Goal: Task Accomplishment & Management: Complete application form

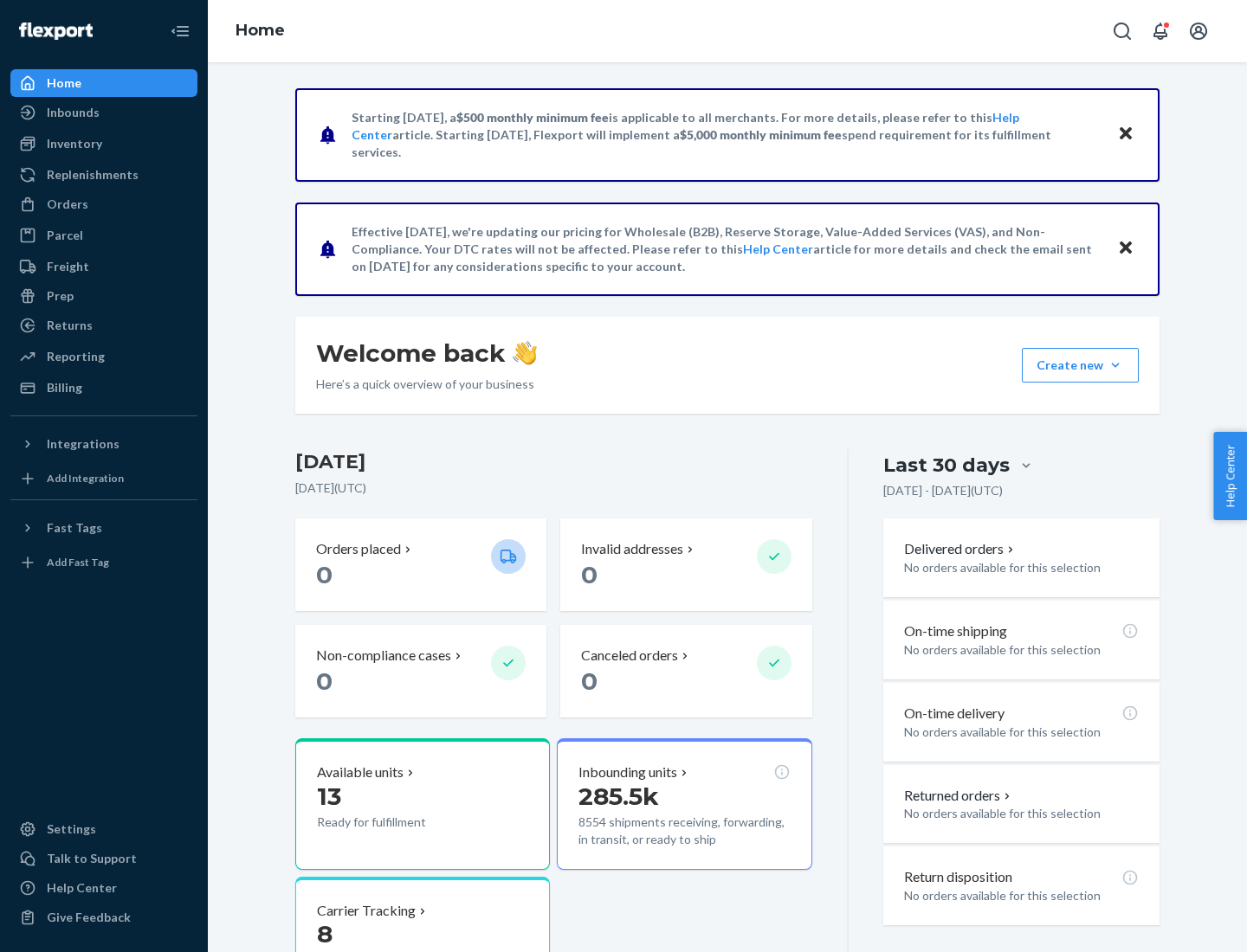
click at [1115, 366] on button "Create new Create new inbound Create new order Create new product" at bounding box center [1080, 366] width 117 height 35
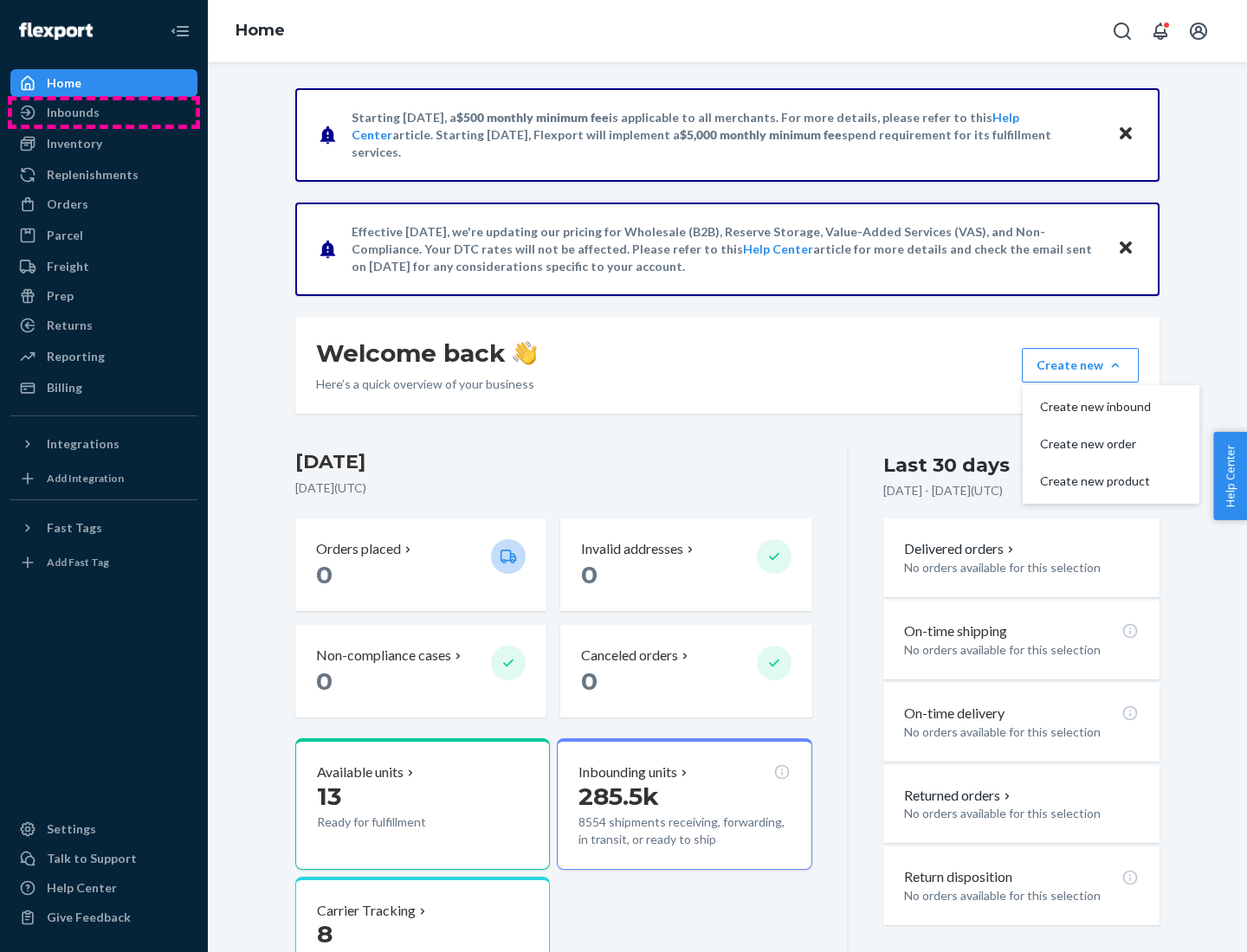
click at [104, 113] on div "Inbounds" at bounding box center [104, 113] width 183 height 24
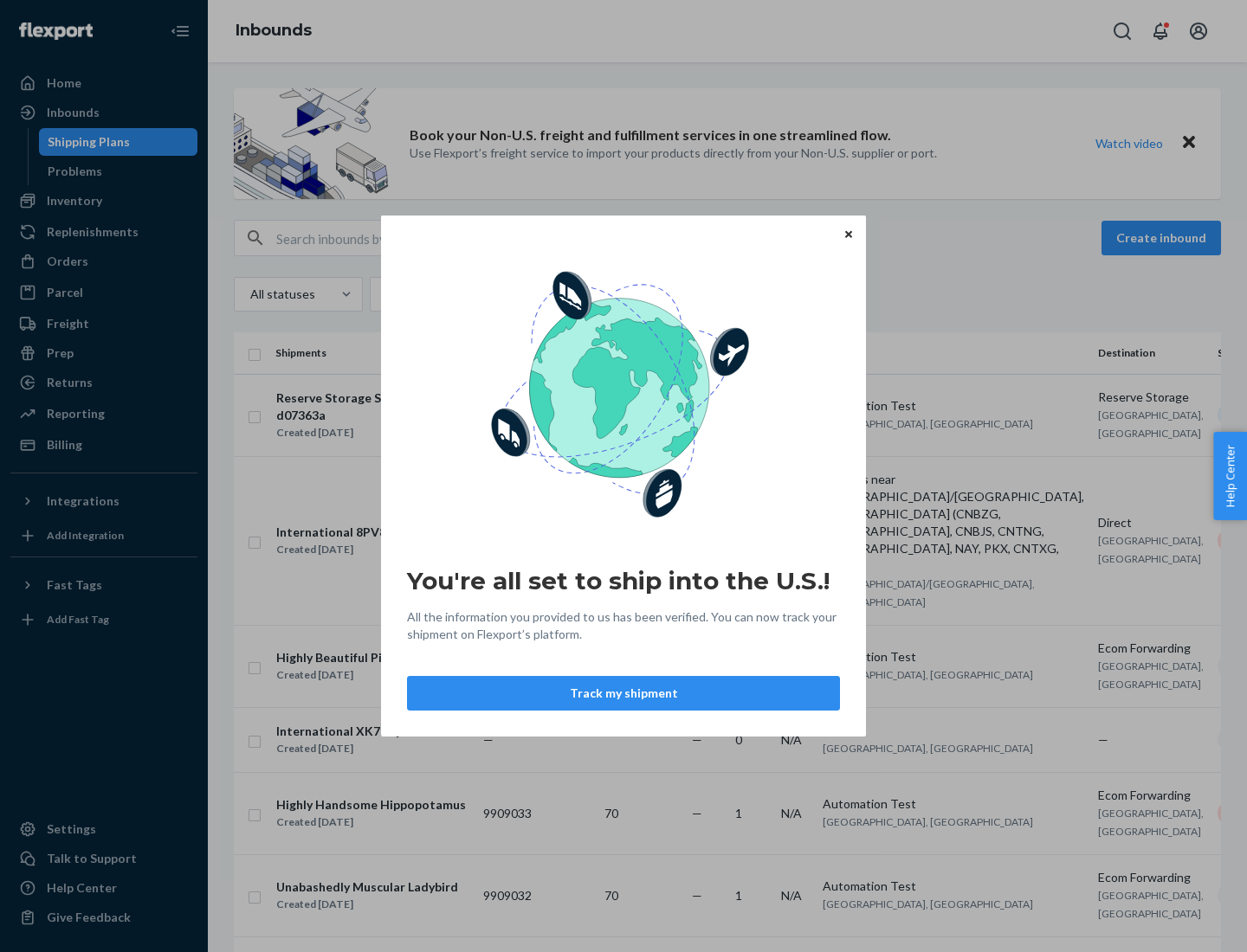
click at [623, 694] on button "Track my shipment" at bounding box center [623, 694] width 433 height 35
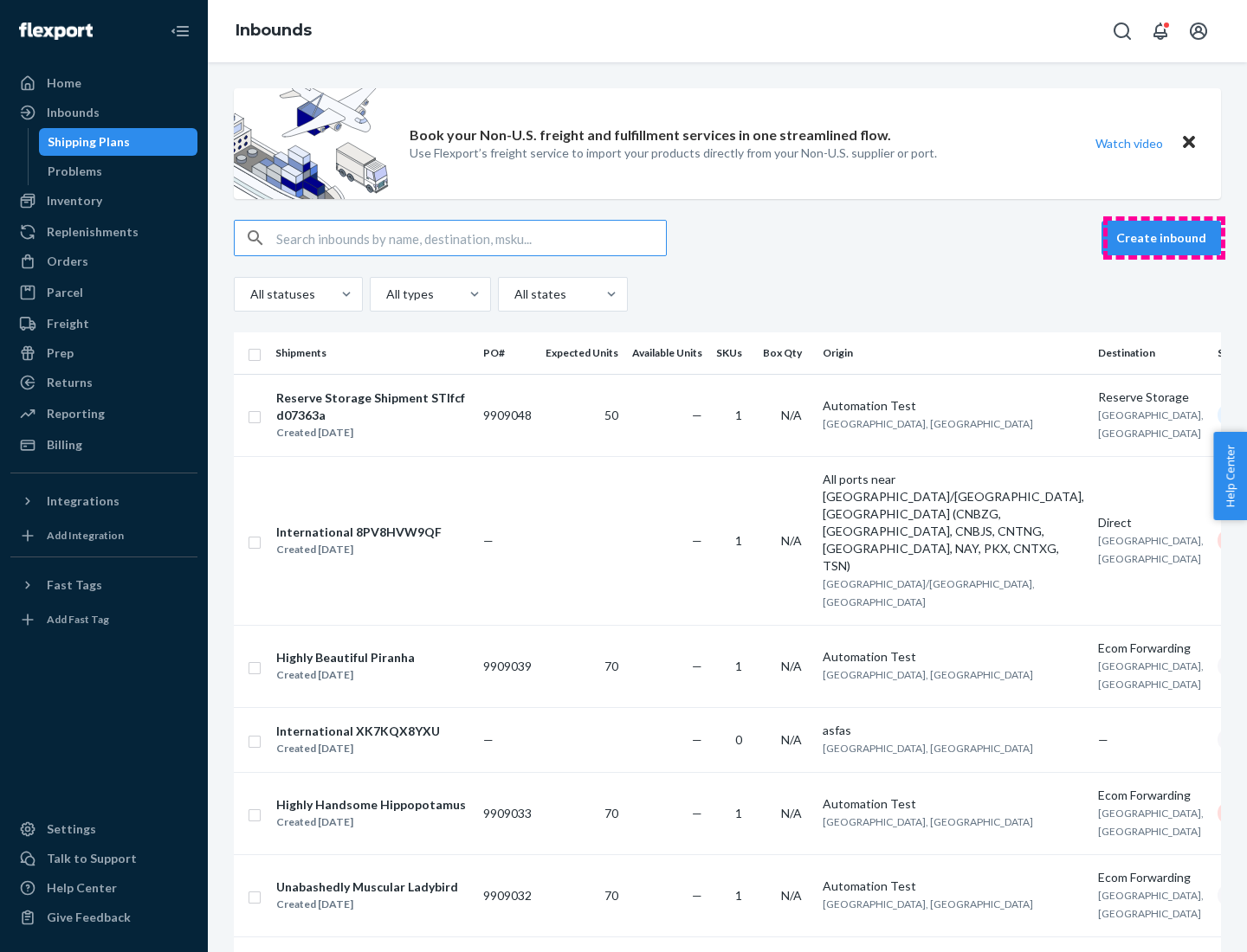
click at [1163, 238] on button "Create inbound" at bounding box center [1161, 238] width 120 height 35
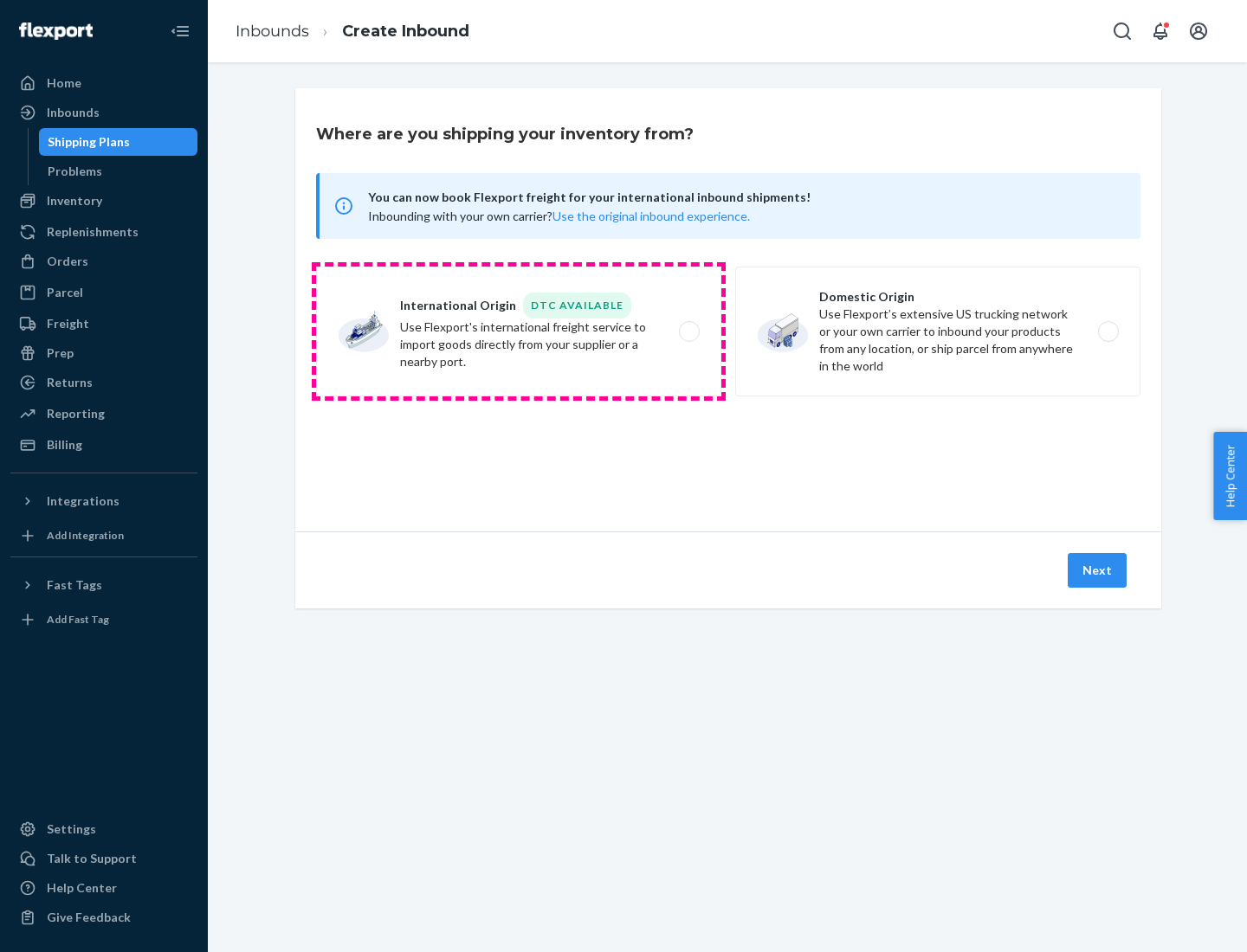
click at [518, 332] on label "International Origin DTC Available Use Flexport's international freight service…" at bounding box center [518, 332] width 405 height 130
click at [689, 332] on input "International Origin DTC Available Use Flexport's international freight service…" at bounding box center [694, 332] width 11 height 11
radio input "true"
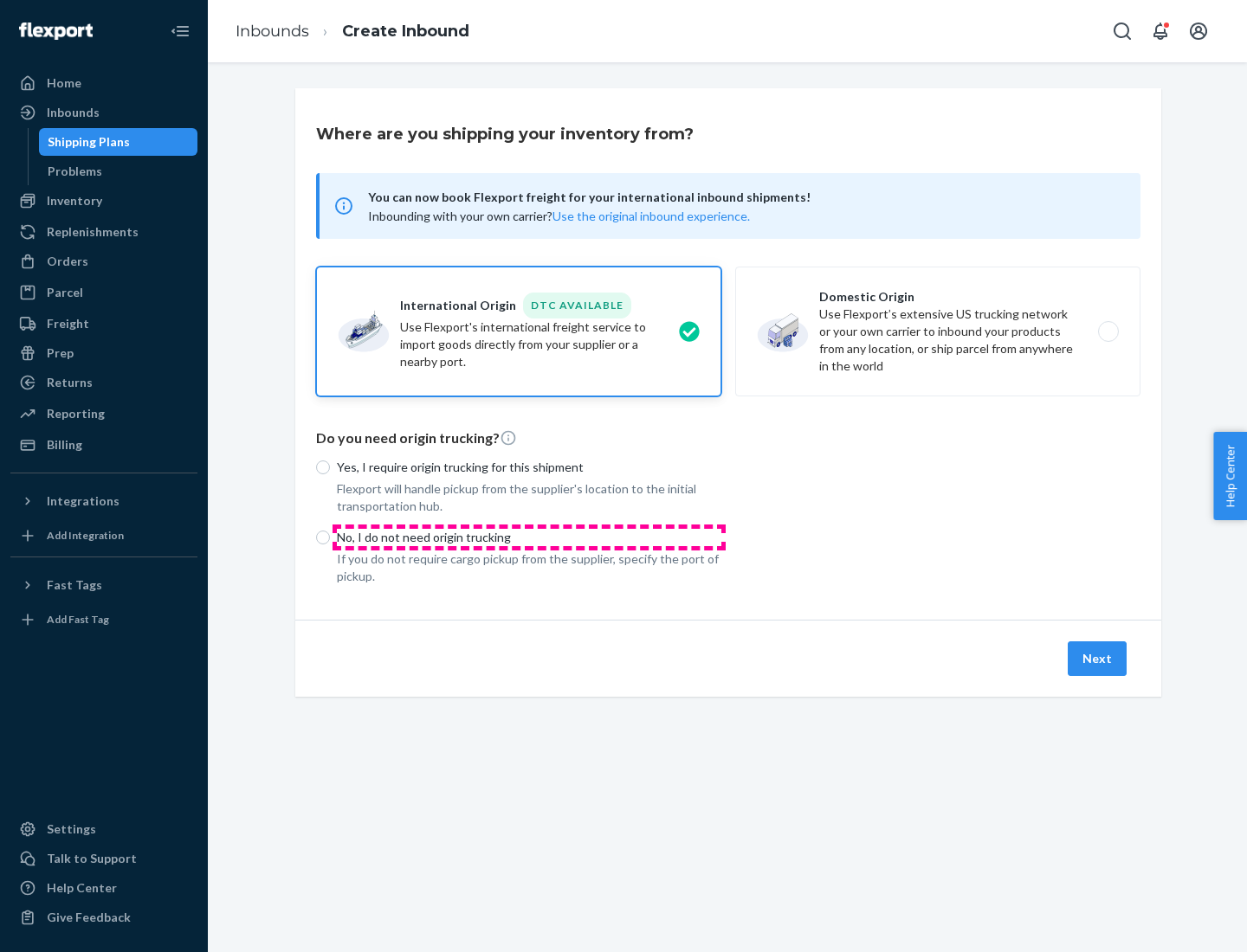
click at [529, 537] on p "No, I do not need origin trucking" at bounding box center [529, 538] width 384 height 17
click at [330, 537] on input "No, I do not need origin trucking" at bounding box center [323, 538] width 14 height 14
radio input "true"
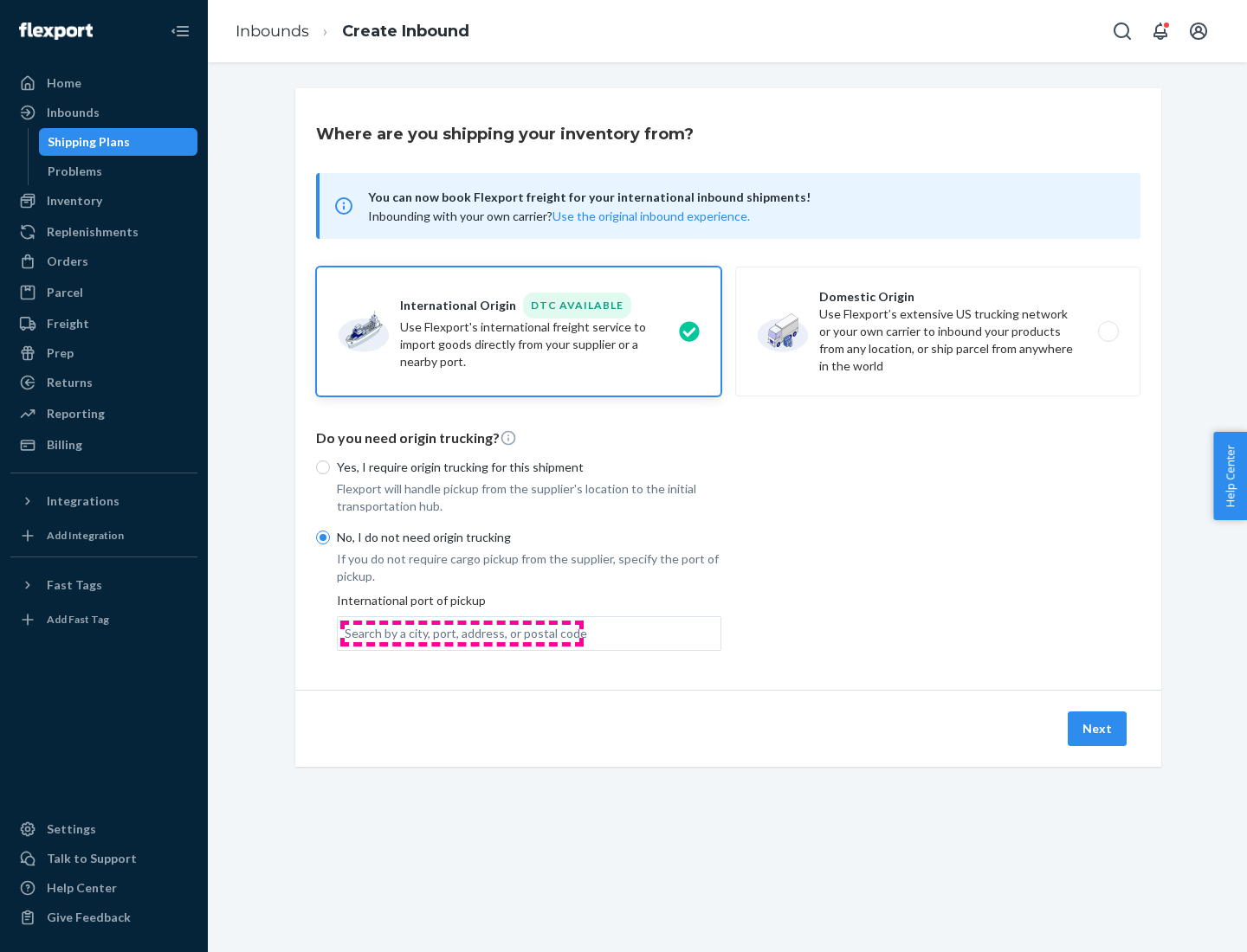
click at [462, 633] on div "Search by a city, port, address, or postal code" at bounding box center [466, 634] width 243 height 17
click at [346, 633] on input "Search by a city, port, address, or postal code" at bounding box center [346, 634] width 2 height 17
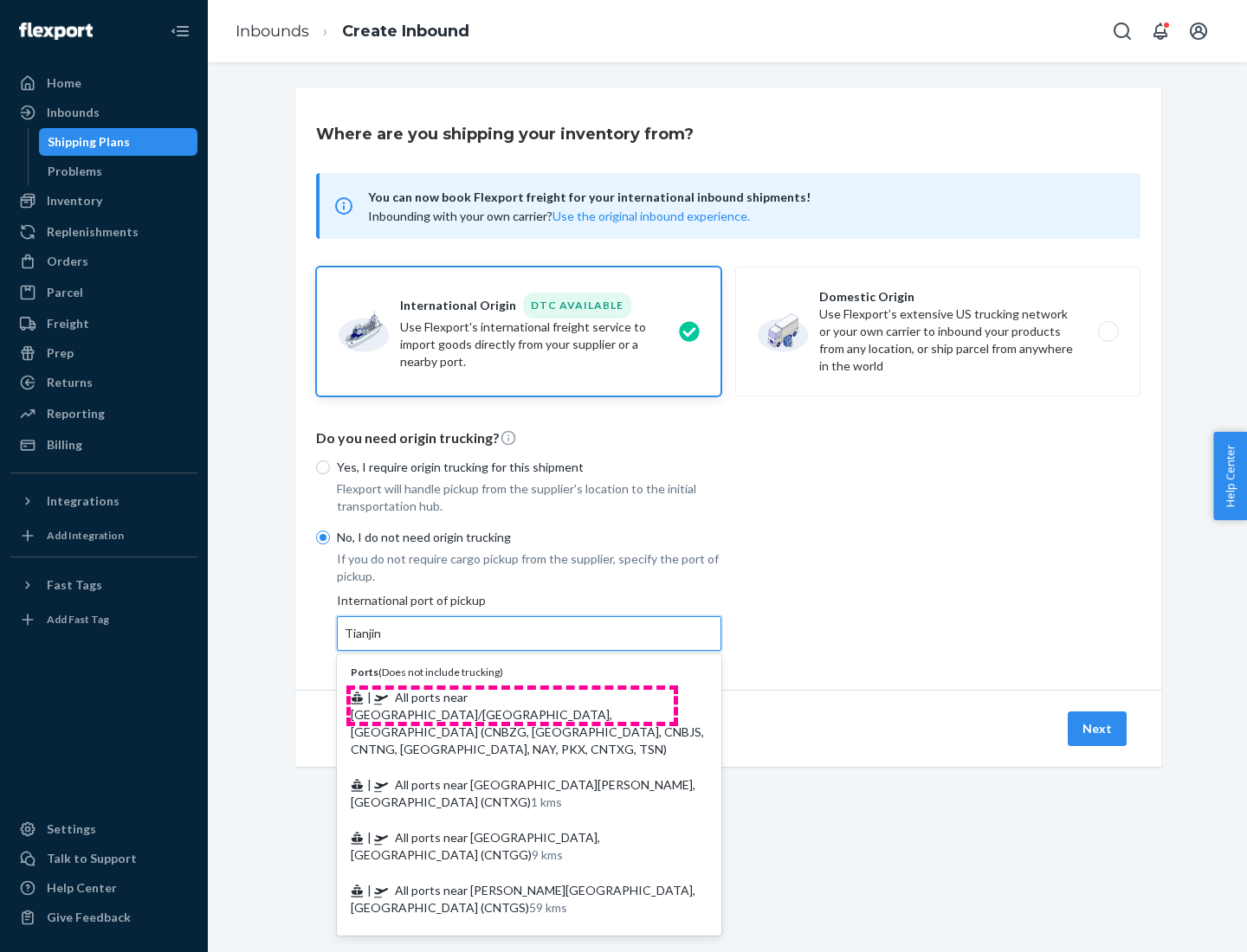
click at [511, 697] on span "| All ports near [GEOGRAPHIC_DATA]/[GEOGRAPHIC_DATA], [GEOGRAPHIC_DATA] (CNBZG,…" at bounding box center [527, 723] width 353 height 66
click at [382, 642] on input "Tianjin" at bounding box center [364, 634] width 38 height 17
type input "All ports near [GEOGRAPHIC_DATA]/[GEOGRAPHIC_DATA], [GEOGRAPHIC_DATA] (CNBZG, […"
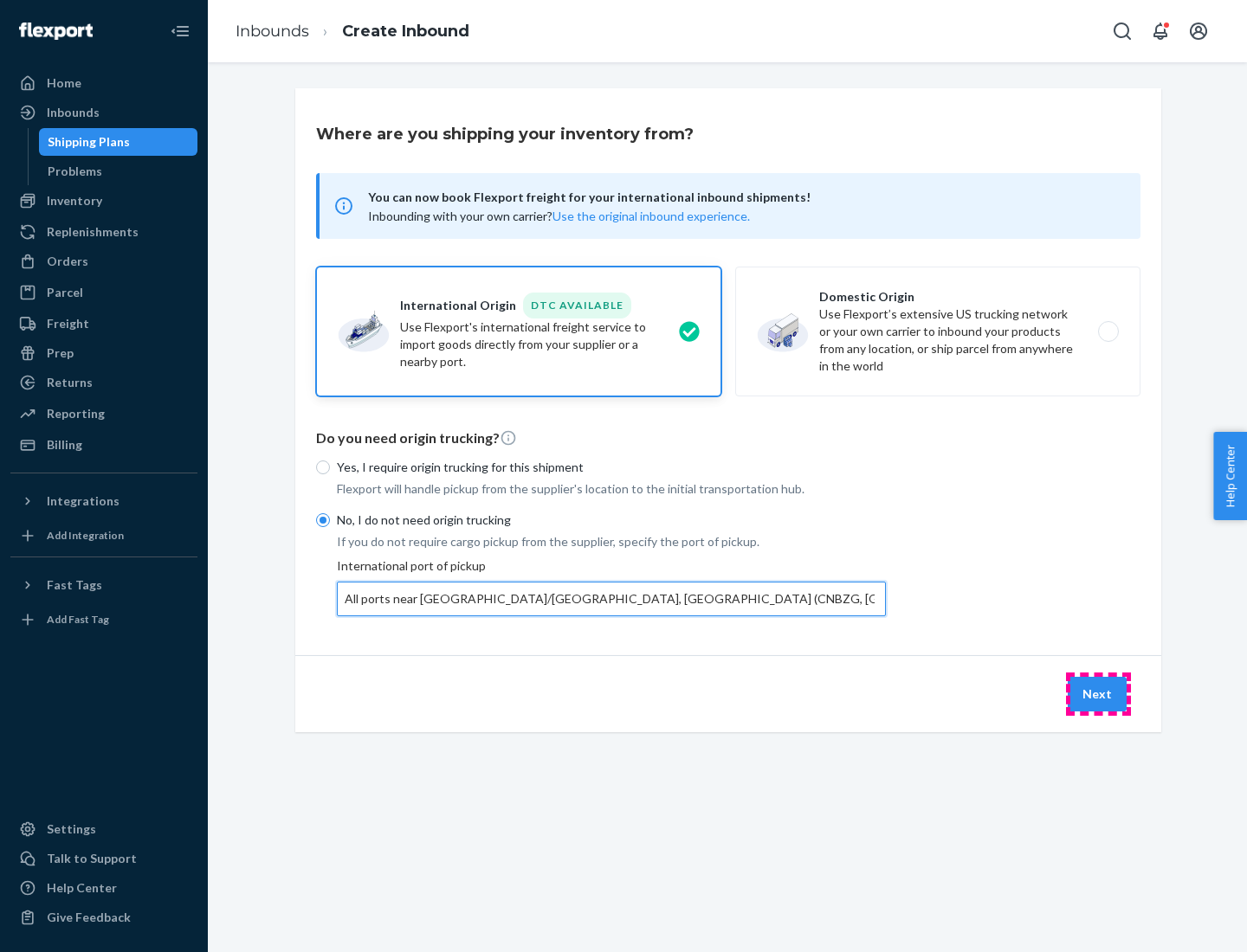
click at [1098, 694] on button "Next" at bounding box center [1096, 695] width 58 height 35
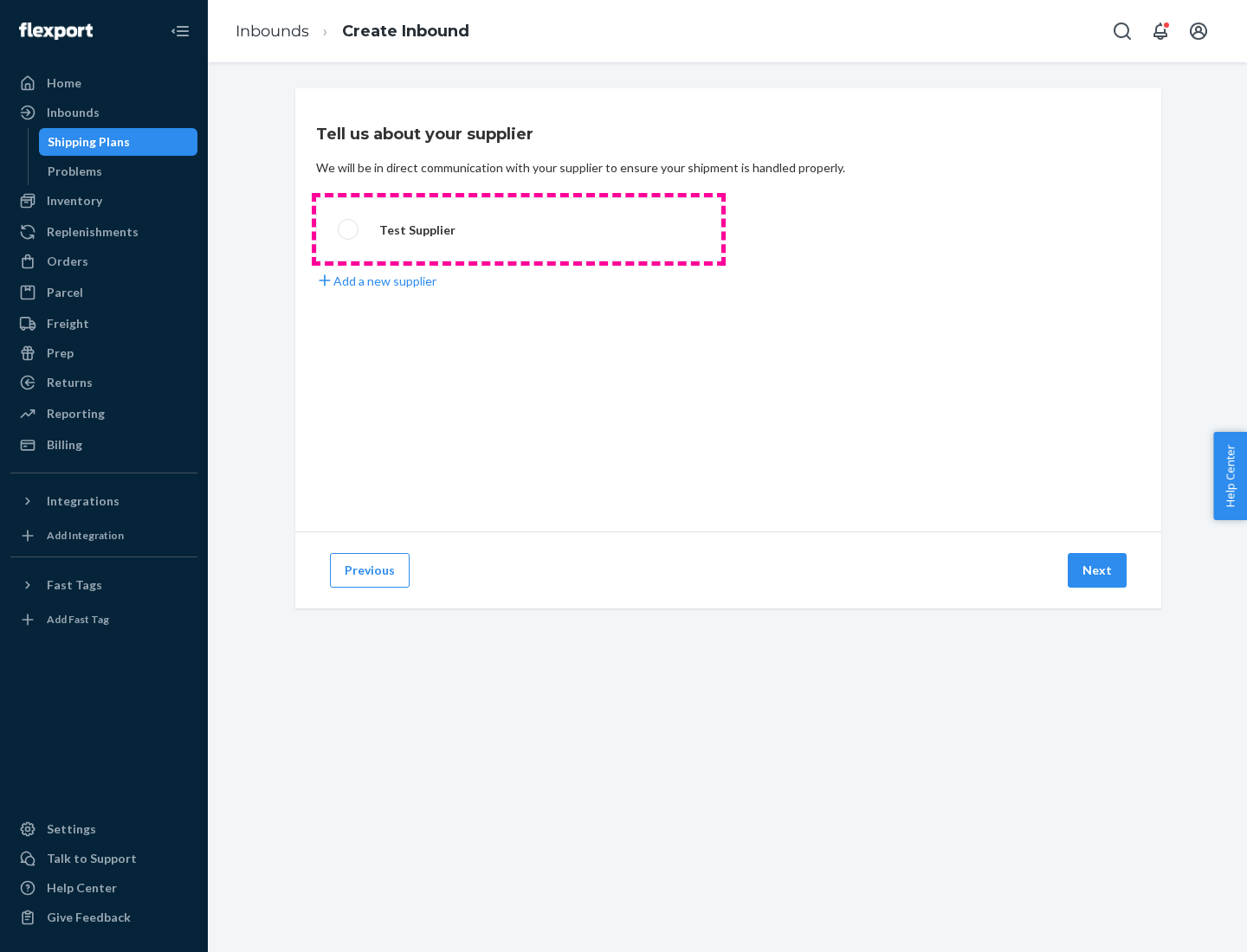
click at [518, 229] on label "Test Supplier" at bounding box center [518, 229] width 405 height 64
click at [349, 229] on input "Test Supplier" at bounding box center [343, 229] width 11 height 11
radio input "true"
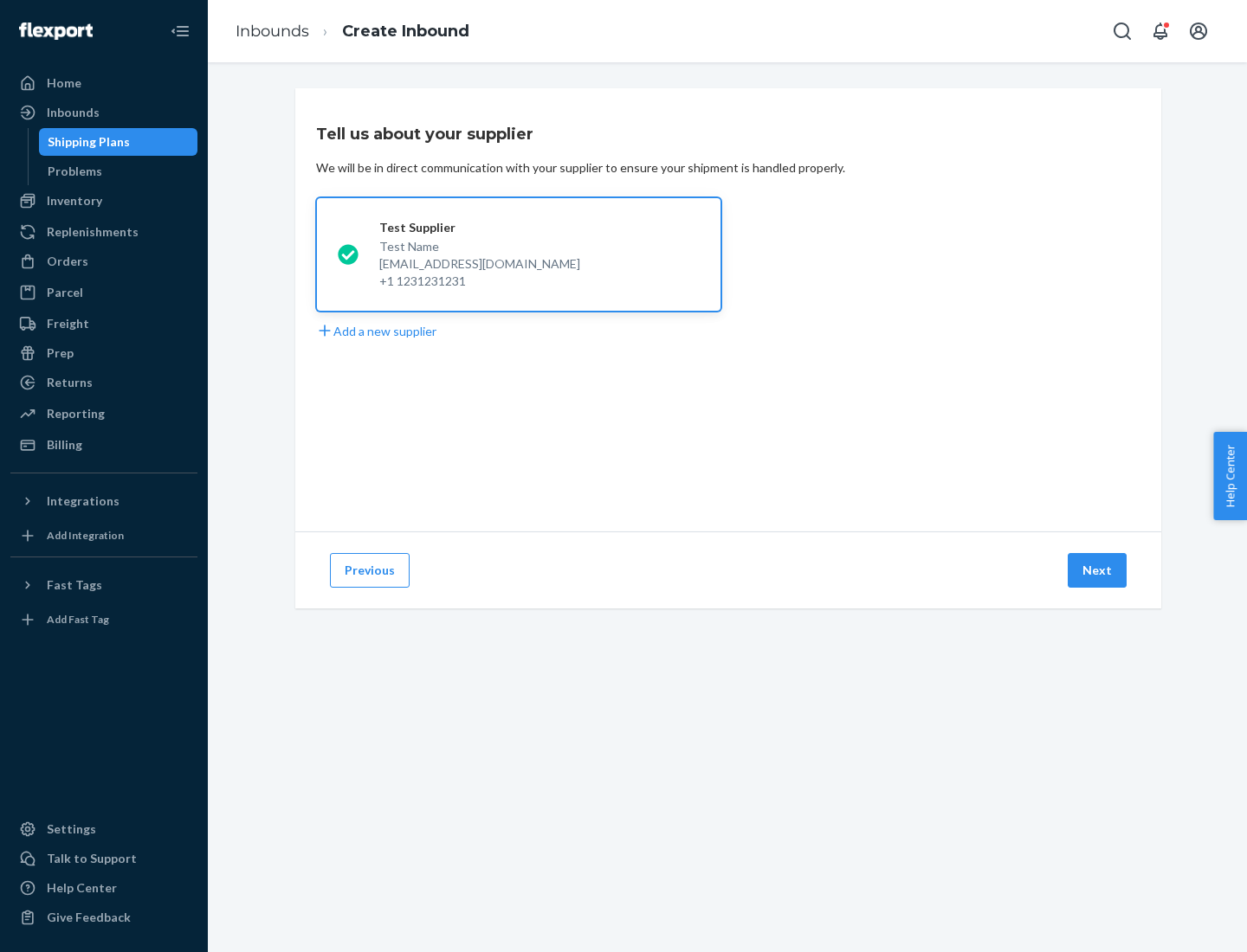
click at [1098, 571] on button "Next" at bounding box center [1096, 571] width 58 height 35
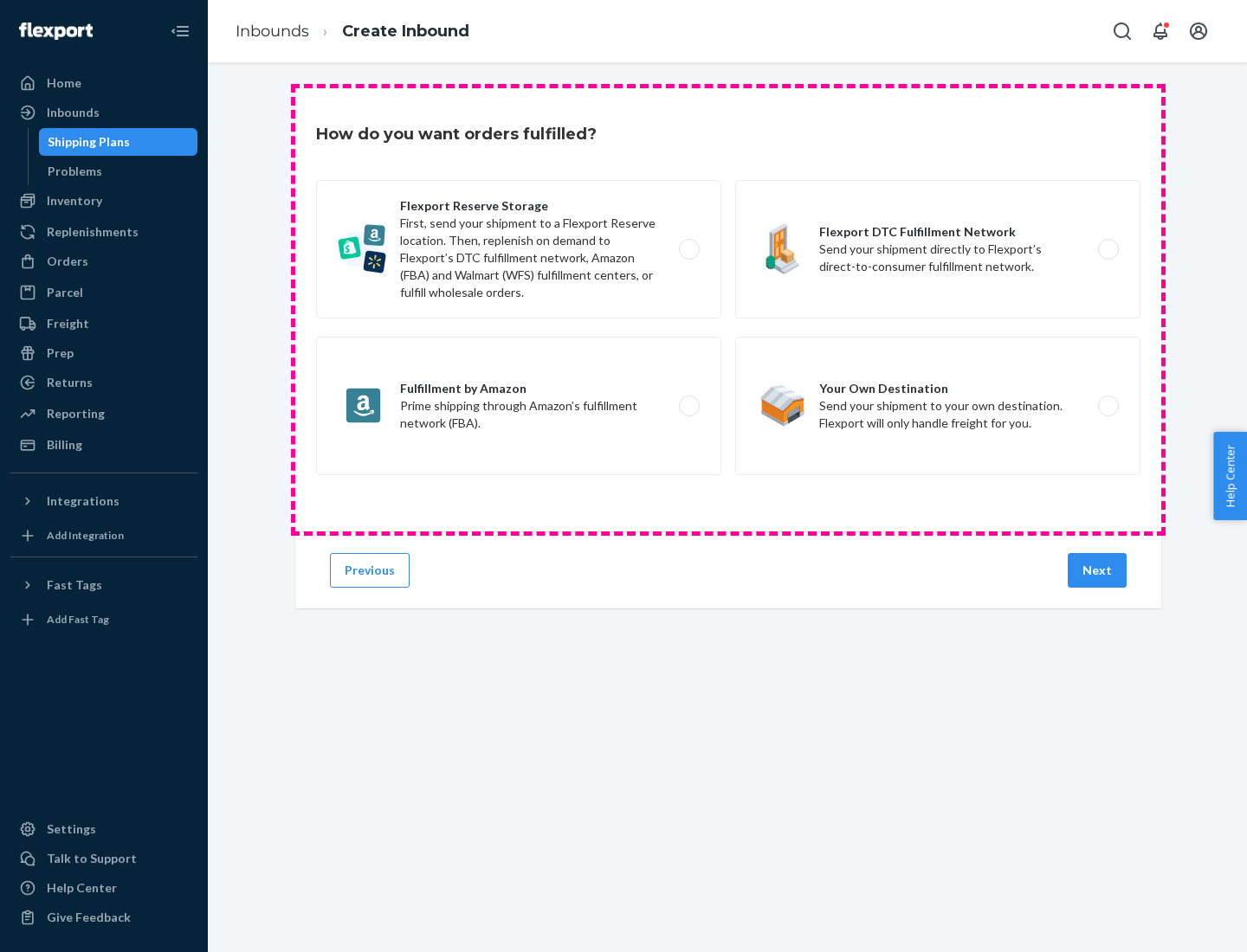
click at [728, 310] on div "Flexport Reserve Storage First, send your shipment to a Flexport Reserve locati…" at bounding box center [728, 329] width 824 height 299
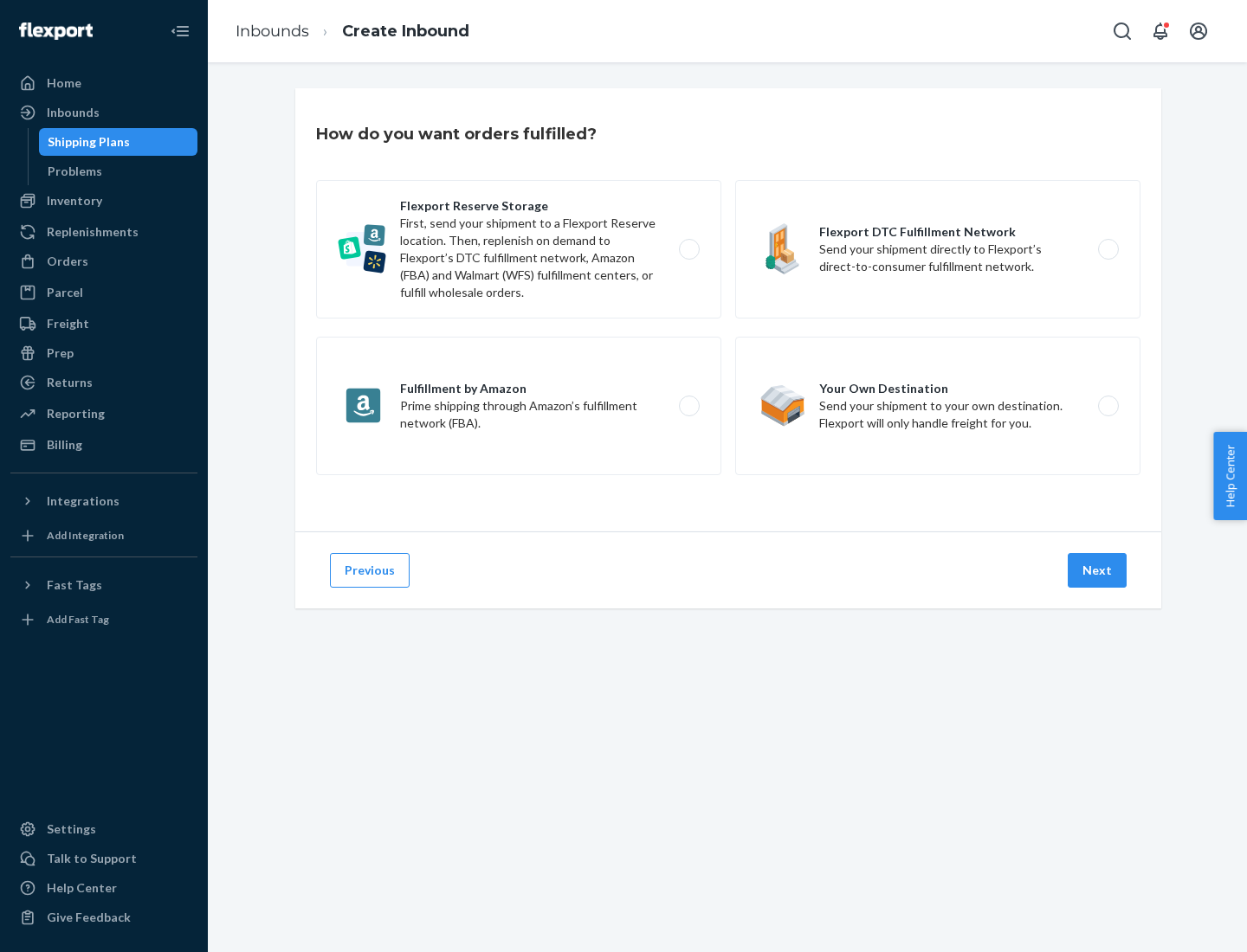
click at [937, 250] on label "Flexport DTC Fulfillment Network Send your shipment directly to Flexport’s dire…" at bounding box center [937, 249] width 405 height 139
click at [1107, 250] on input "Flexport DTC Fulfillment Network Send your shipment directly to Flexport’s dire…" at bounding box center [1113, 250] width 11 height 11
radio input "true"
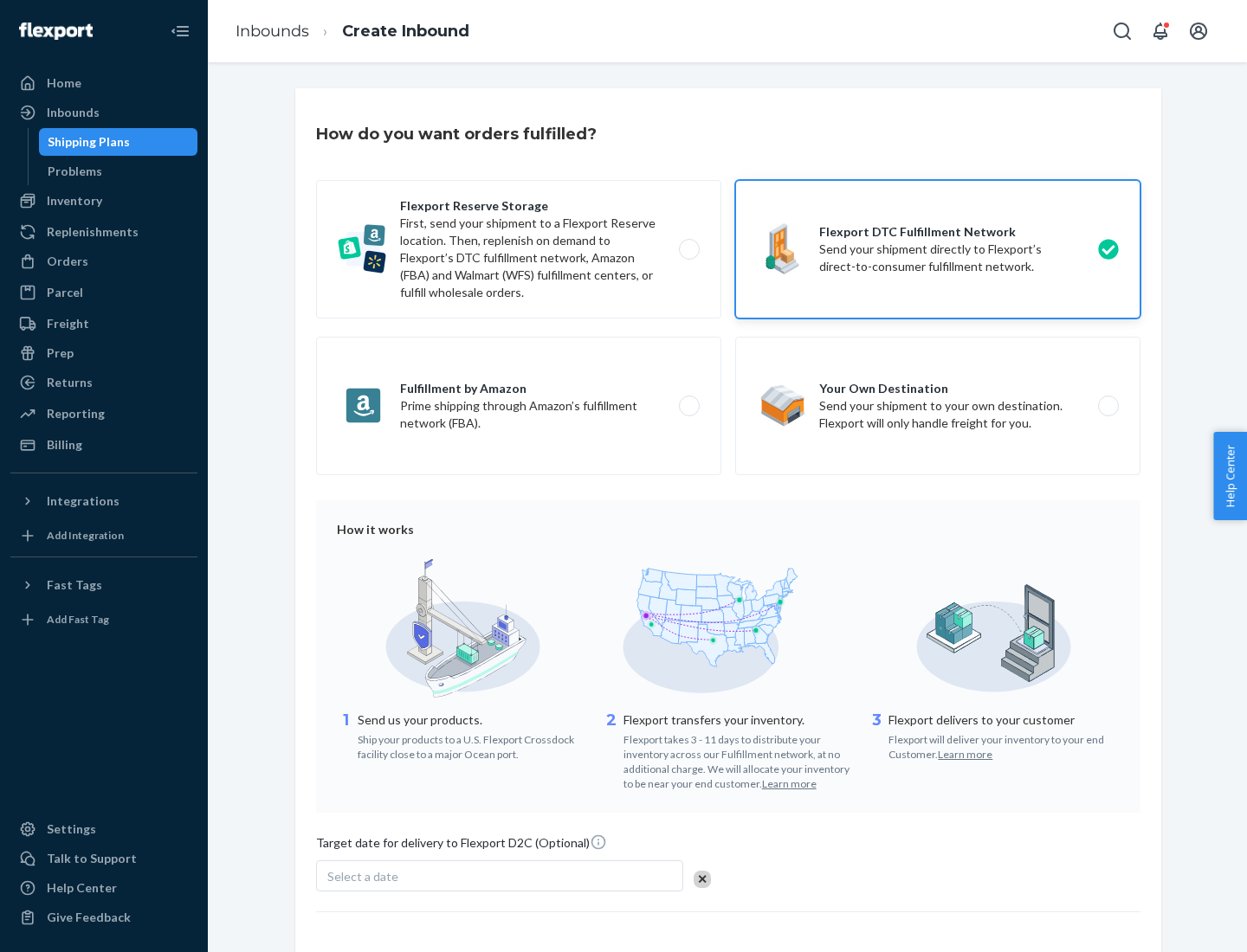
scroll to position [127, 0]
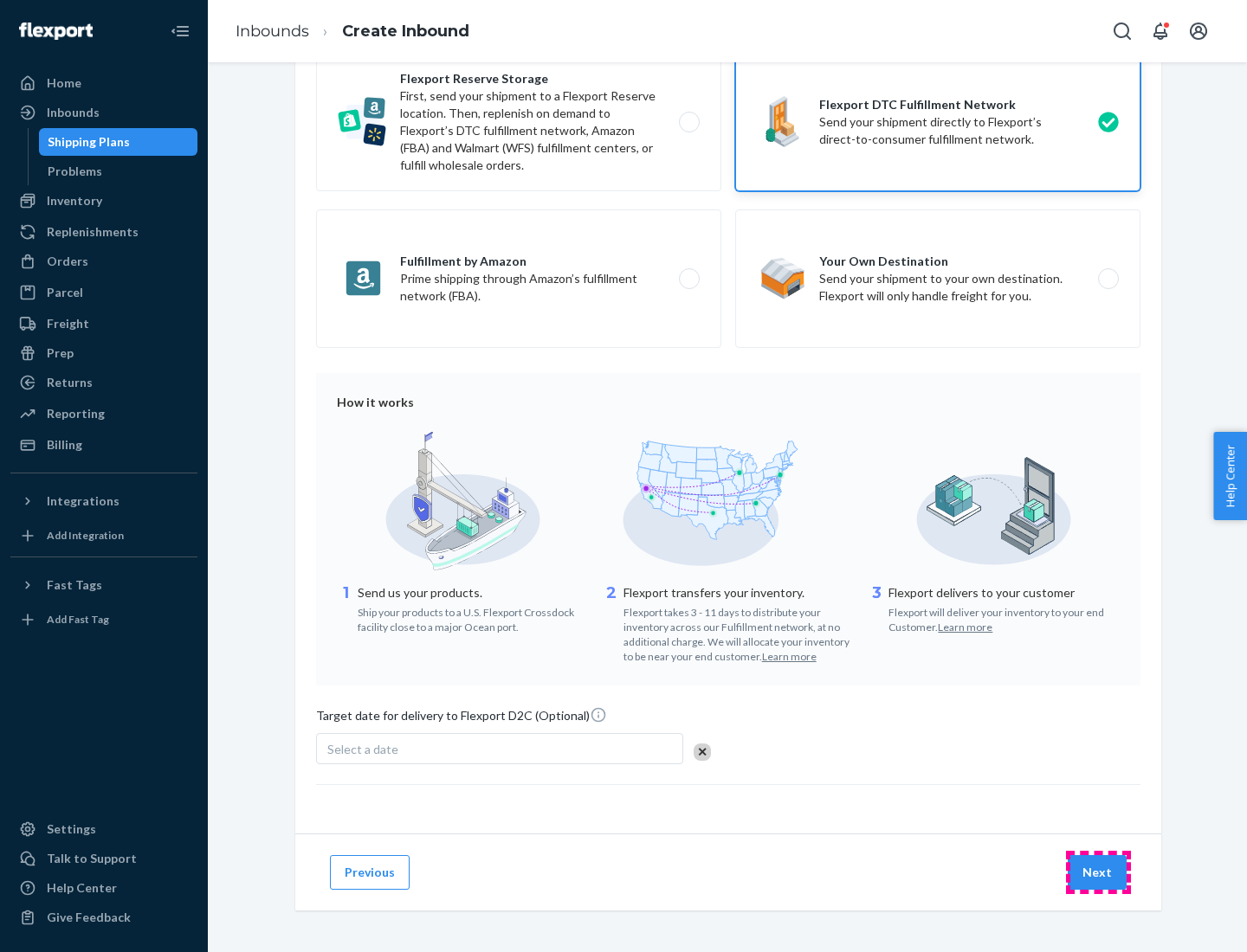
click at [1098, 872] on button "Next" at bounding box center [1096, 873] width 58 height 35
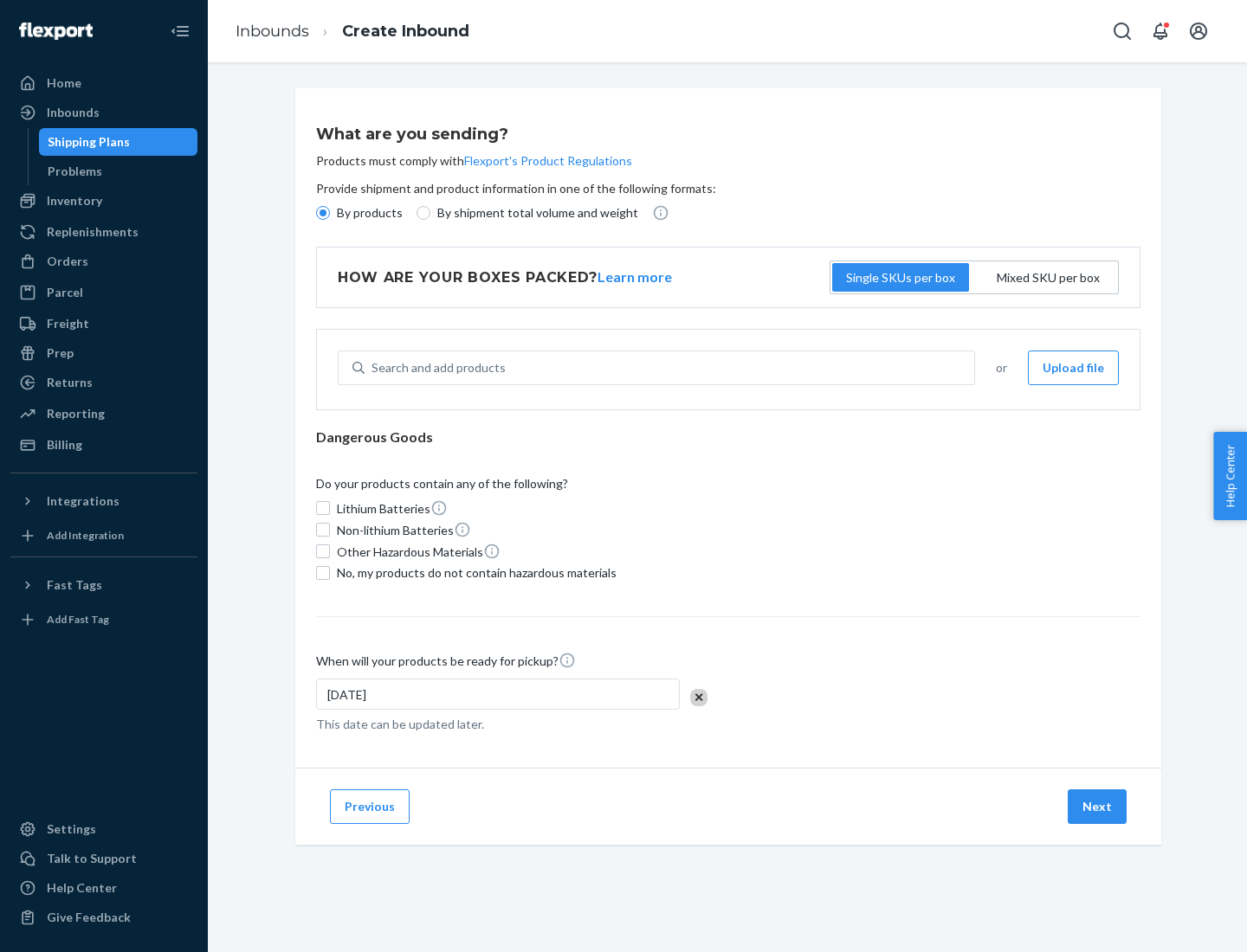
click at [368, 213] on p "By products" at bounding box center [369, 213] width 65 height 17
click at [330, 213] on input "By products" at bounding box center [323, 213] width 14 height 14
click at [435, 368] on div "Search and add products" at bounding box center [439, 368] width 134 height 17
click at [373, 368] on input "Search and add products" at bounding box center [373, 368] width 2 height 17
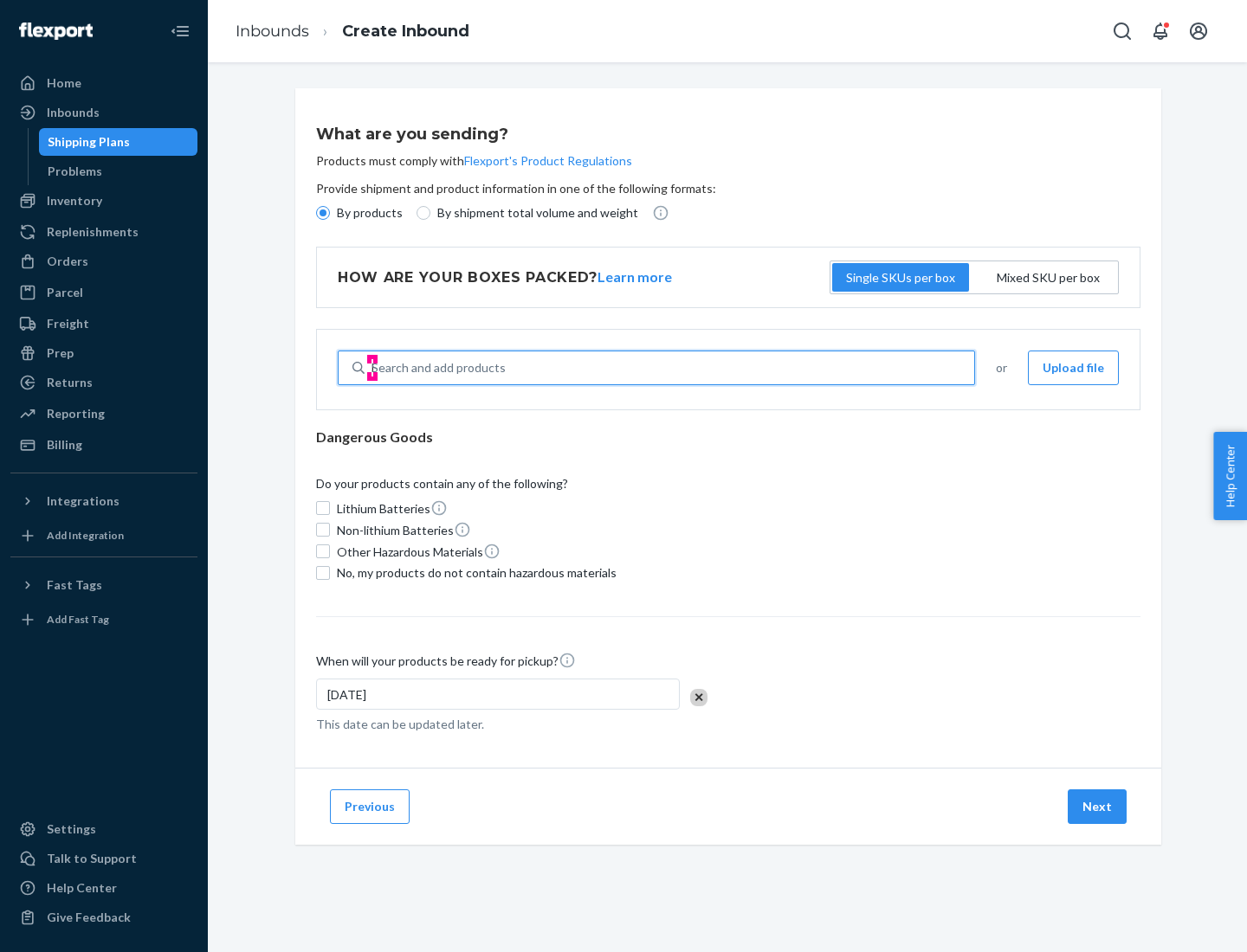
type input "basic"
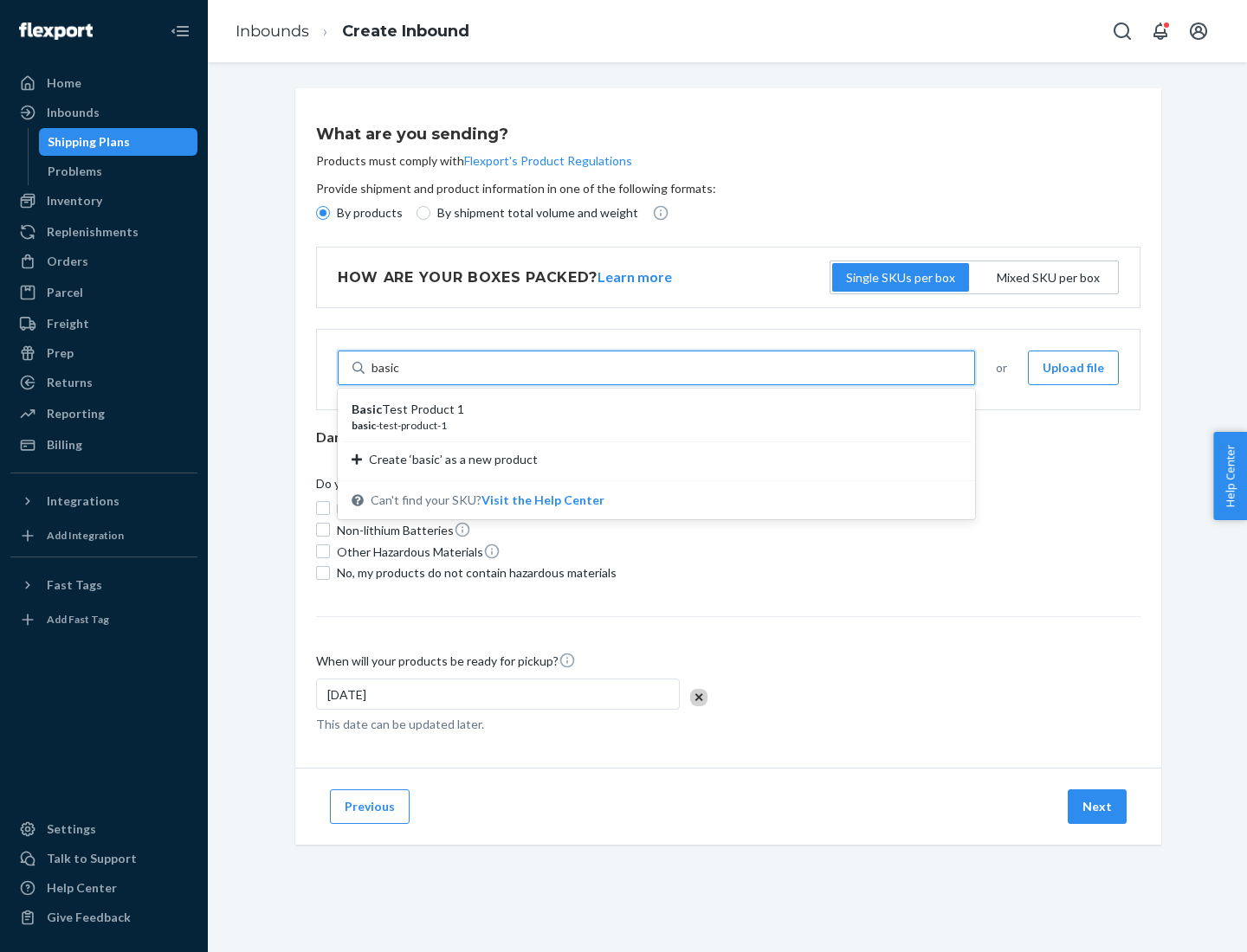
click at [650, 409] on div "Basic Test Product 1" at bounding box center [649, 409] width 596 height 17
click at [400, 377] on input "basic" at bounding box center [386, 368] width 29 height 17
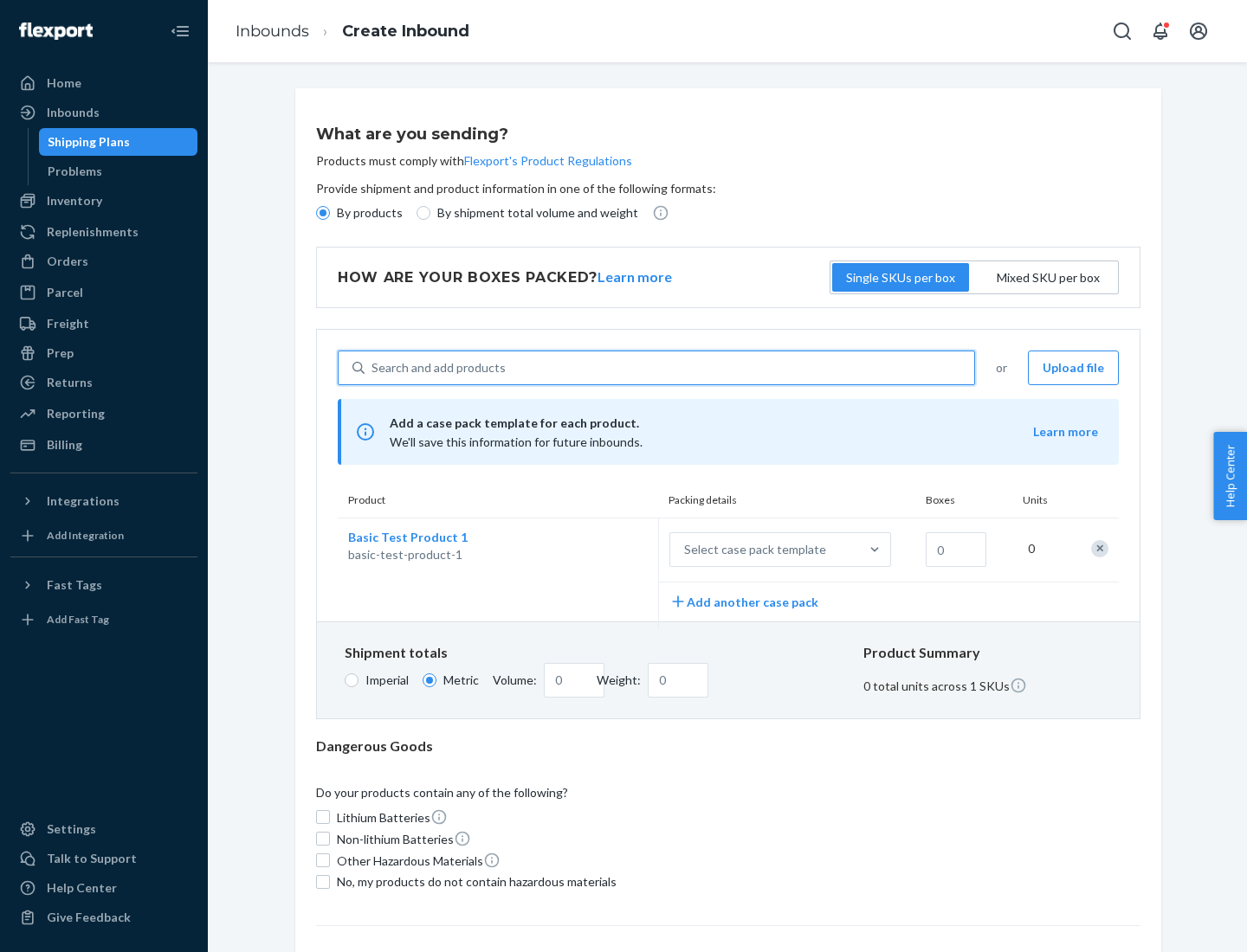
scroll to position [43, 0]
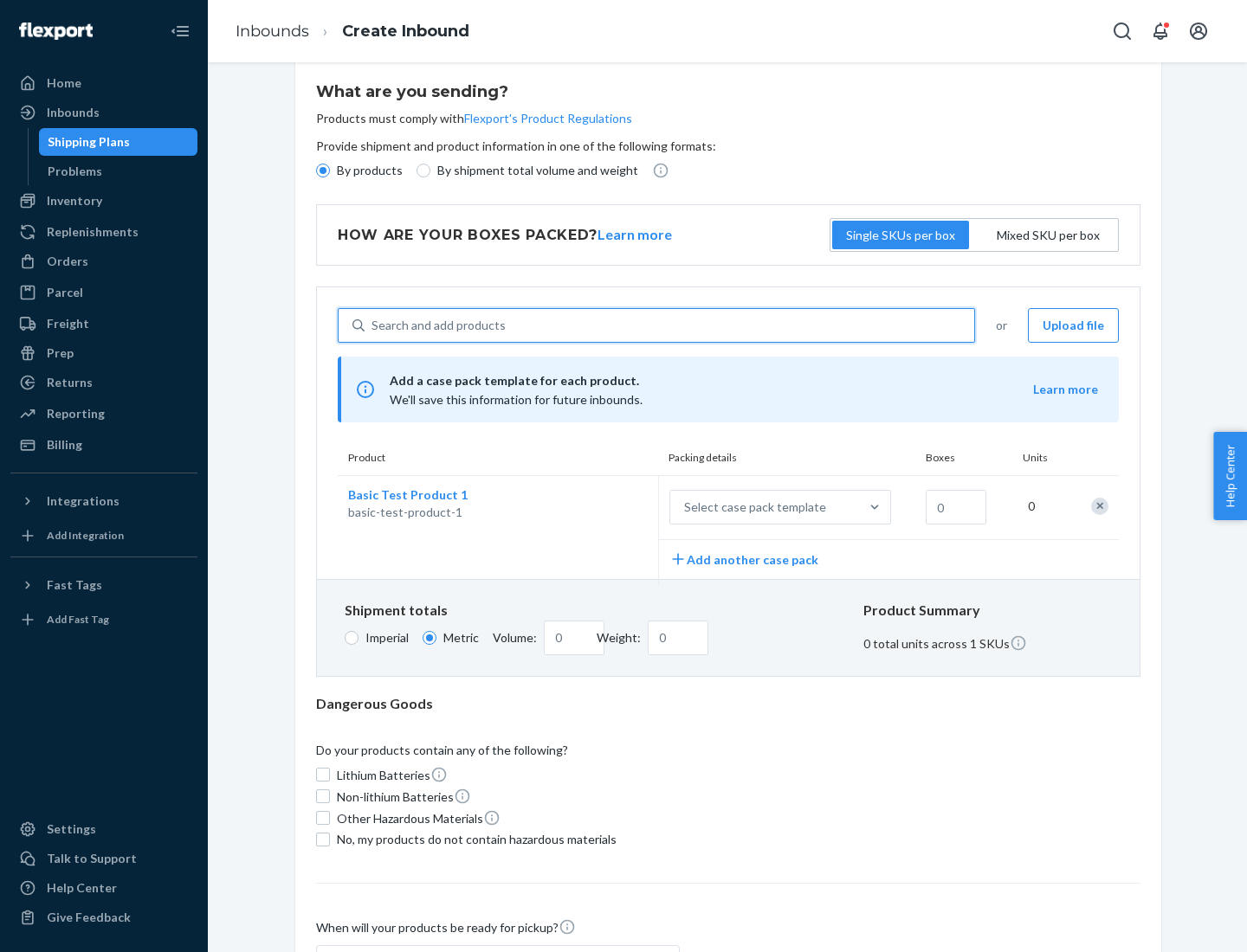
click at [751, 507] on div "Select case pack template" at bounding box center [755, 507] width 142 height 17
click at [599, 507] on input "Select case pack template" at bounding box center [599, 507] width 0 height 0
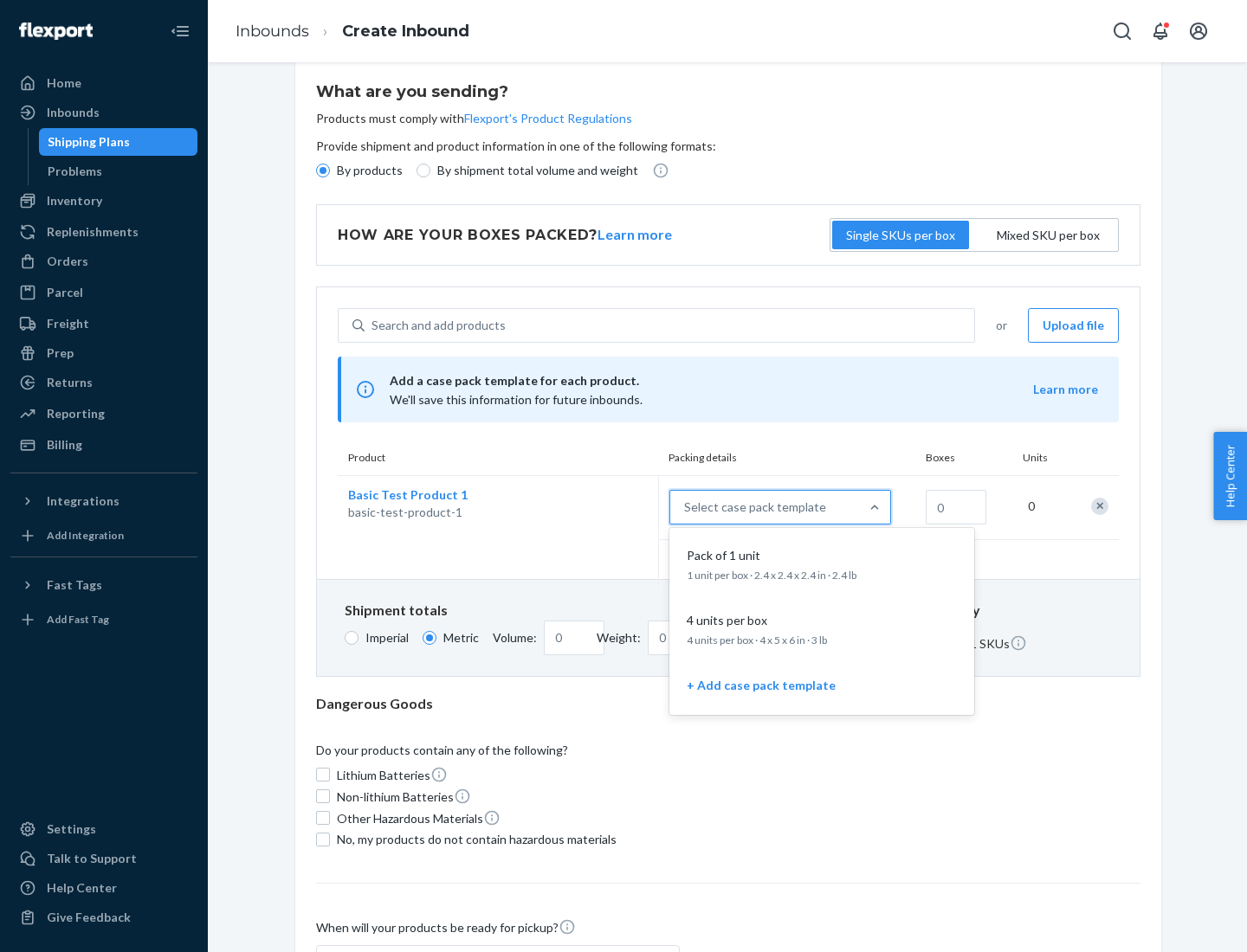
scroll to position [99, 0]
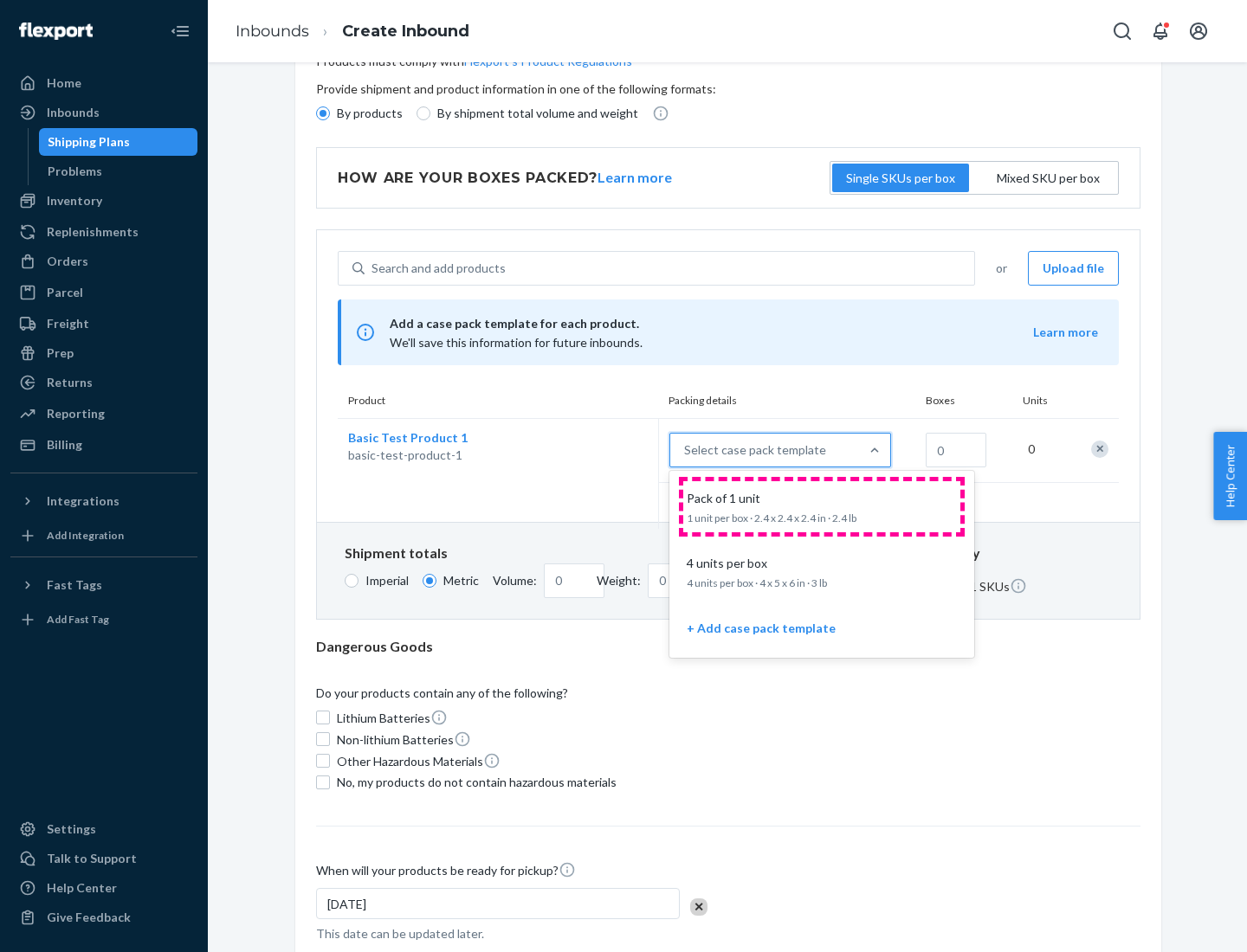
click at [821, 506] on div "Pack of 1 unit" at bounding box center [818, 499] width 277 height 17
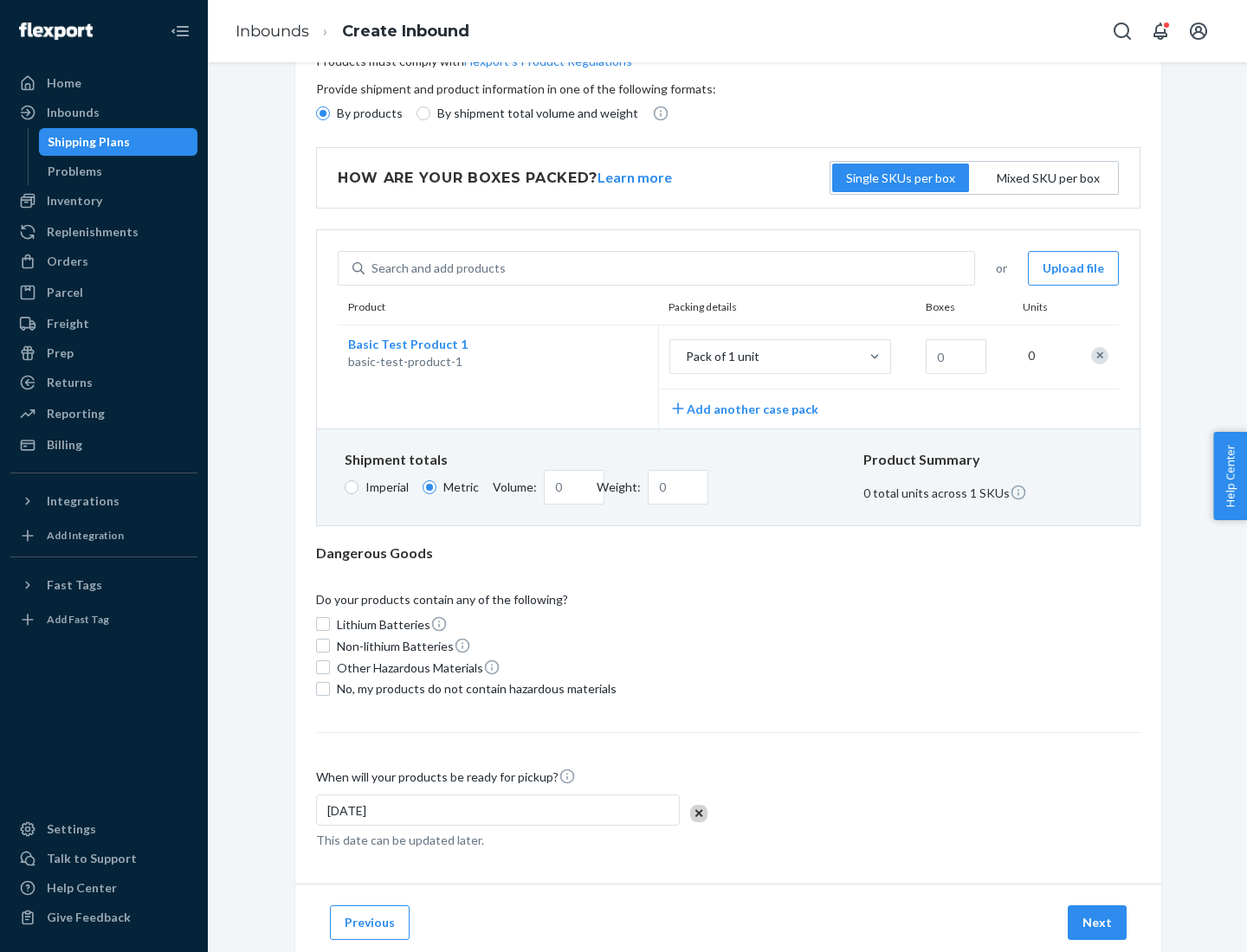
scroll to position [0, 0]
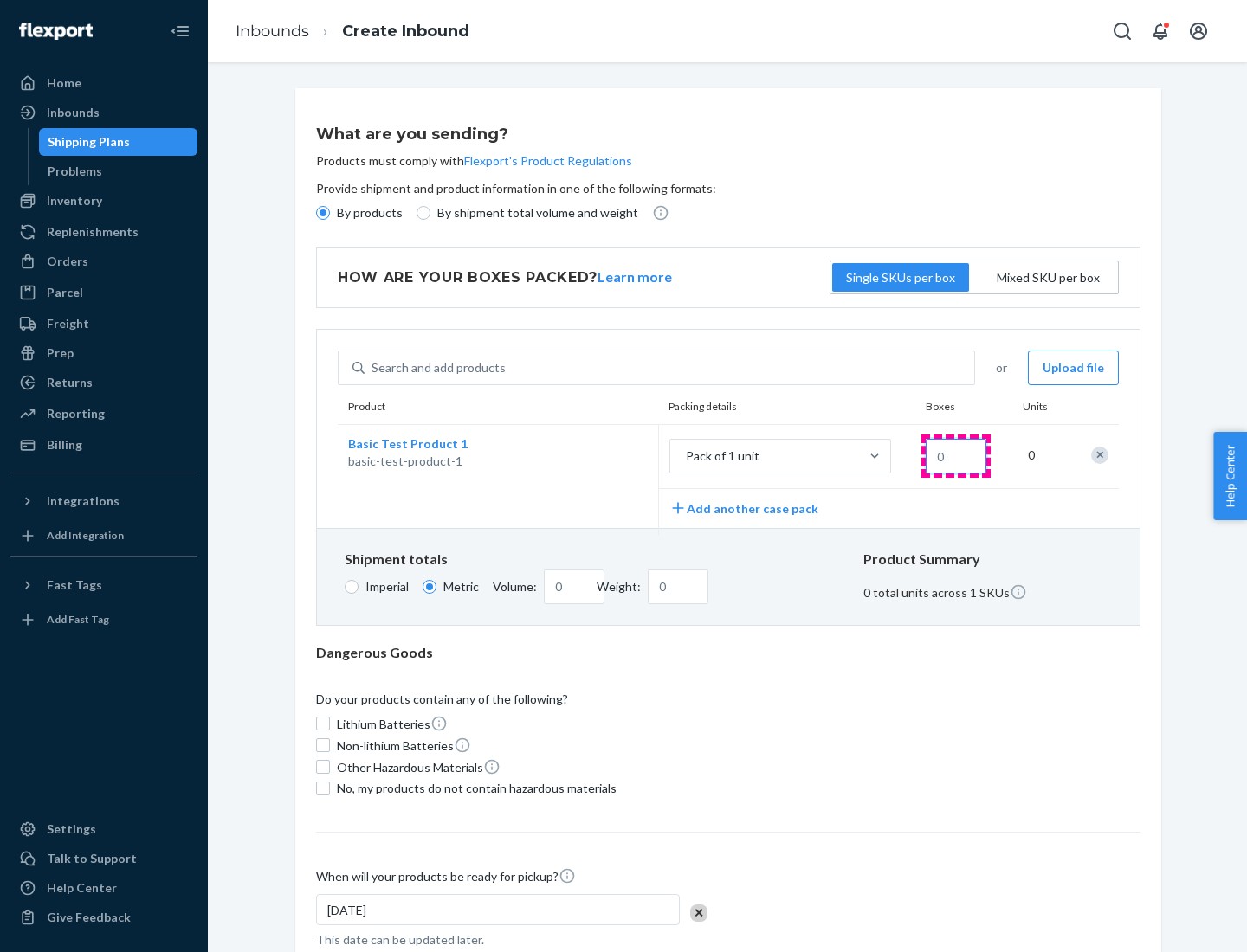
type input "1.09"
type input "1"
type input "10.89"
type input "10"
type input "0.02"
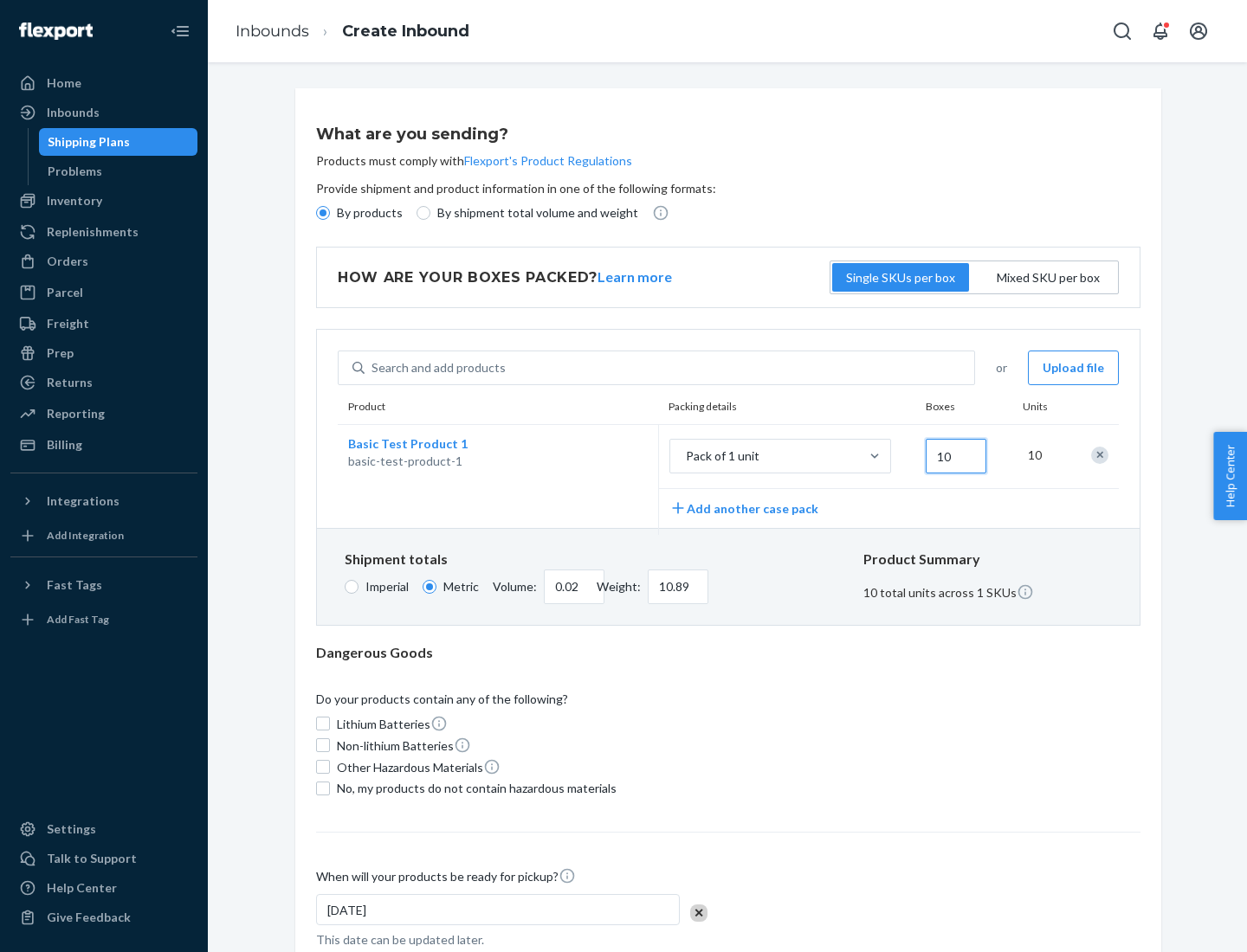
type input "108.86"
type input "100"
type input "0.23"
type input "1088.62"
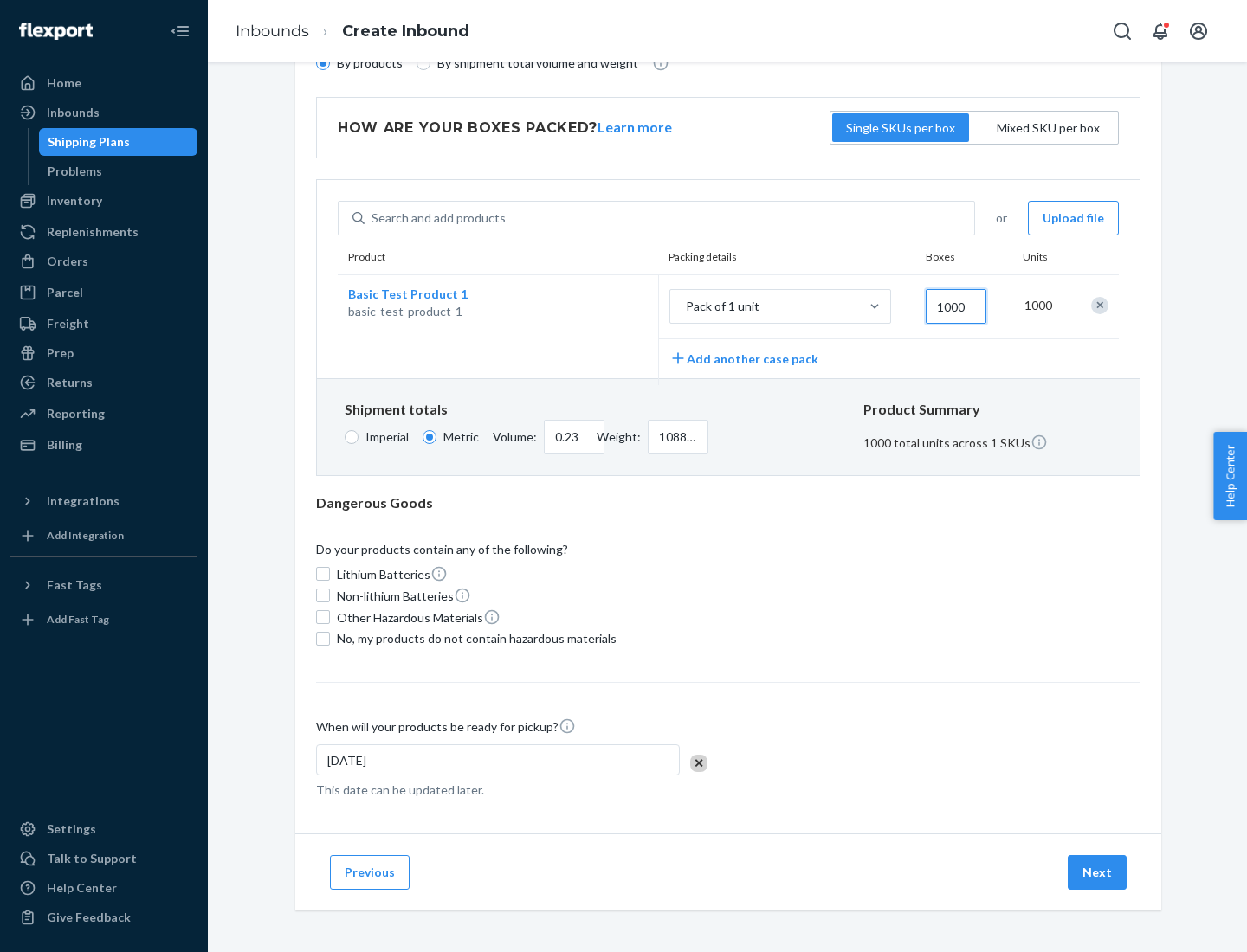
type input "1000"
click at [474, 638] on span "No, my products do not contain hazardous materials" at bounding box center [476, 639] width 279 height 17
click at [330, 638] on input "No, my products do not contain hazardous materials" at bounding box center [323, 639] width 14 height 14
checkbox input "true"
click at [1098, 872] on button "Next" at bounding box center [1096, 873] width 58 height 35
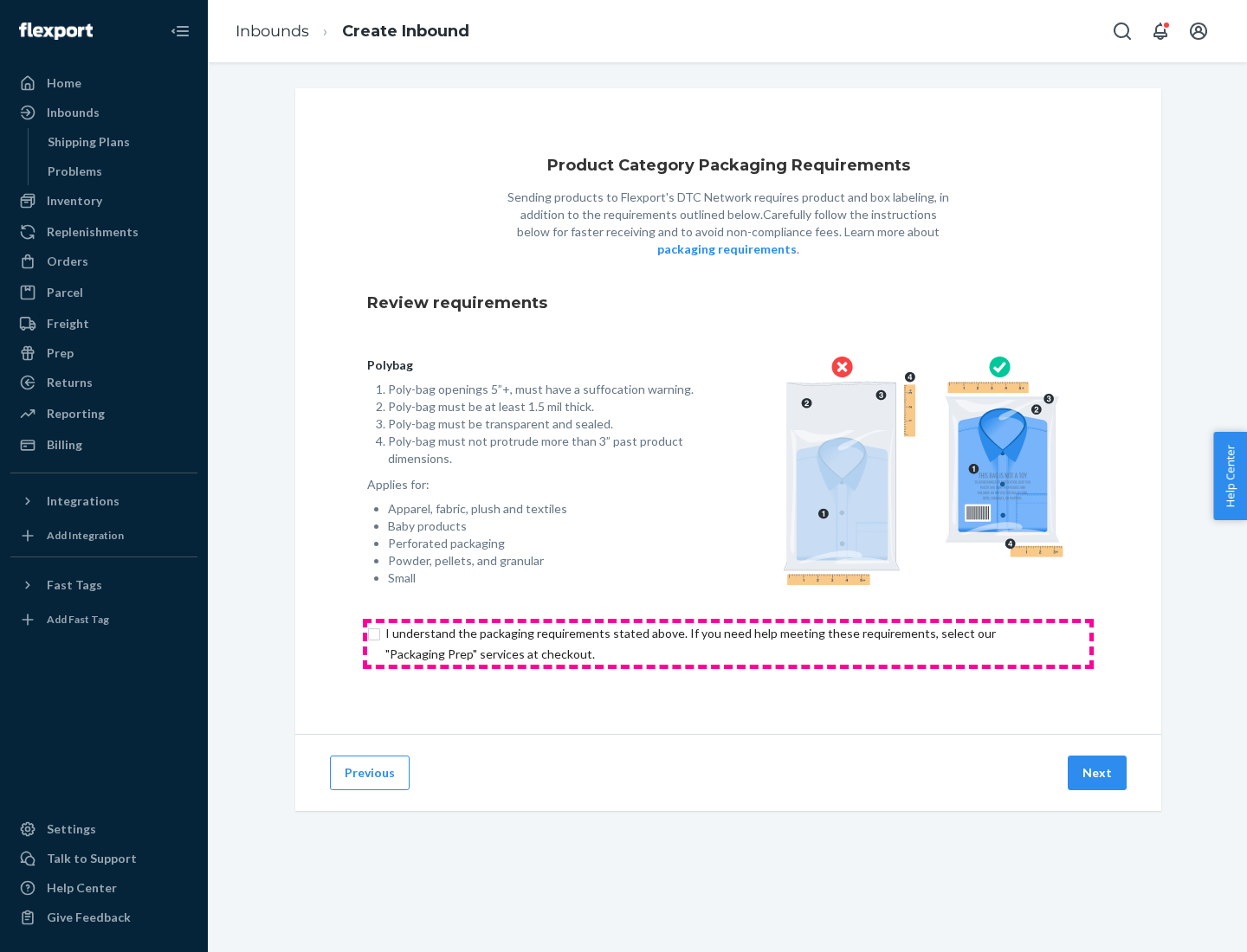
click at [728, 643] on input "checkbox" at bounding box center [728, 644] width 722 height 42
checkbox input "true"
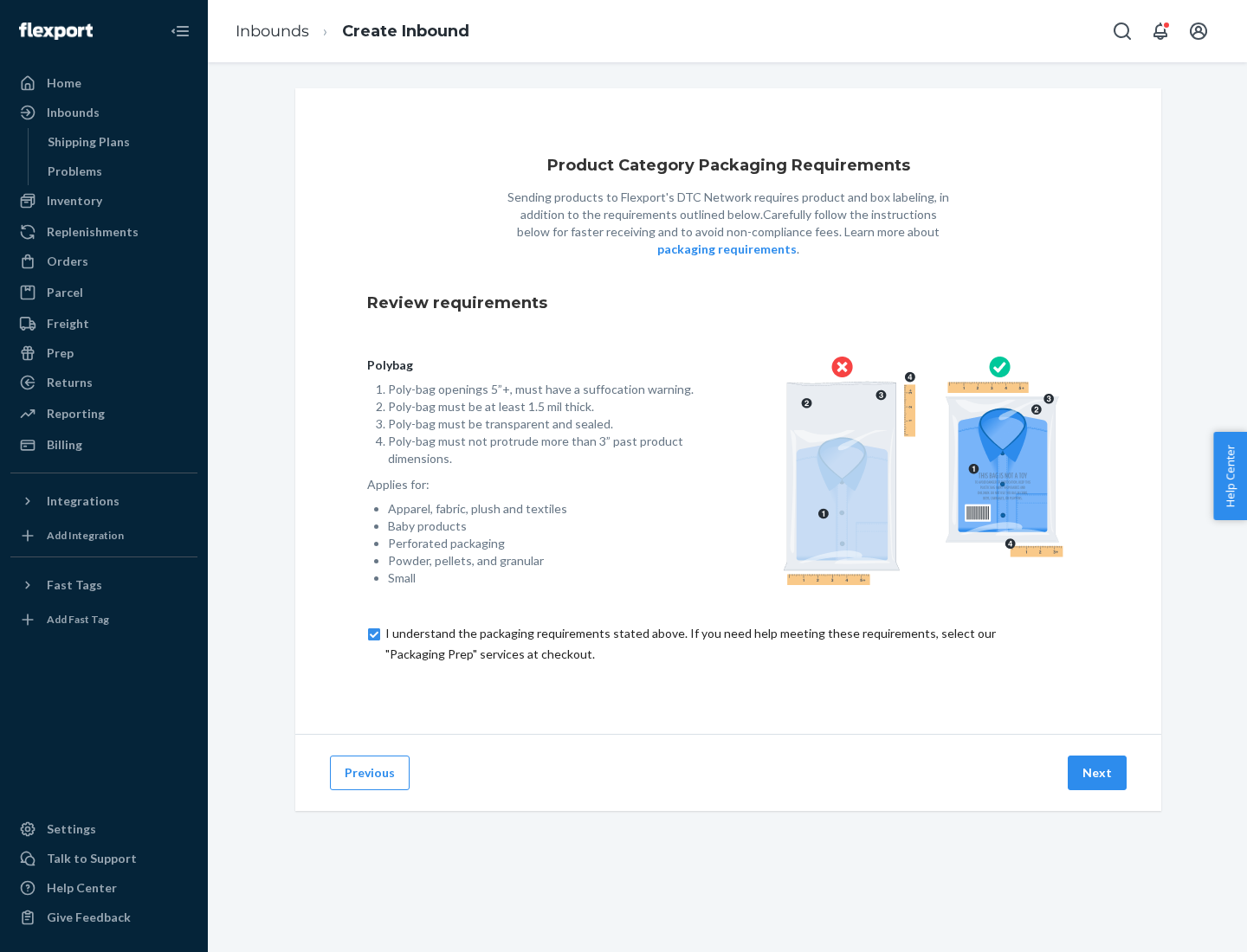
click at [1098, 772] on button "Next" at bounding box center [1096, 773] width 58 height 35
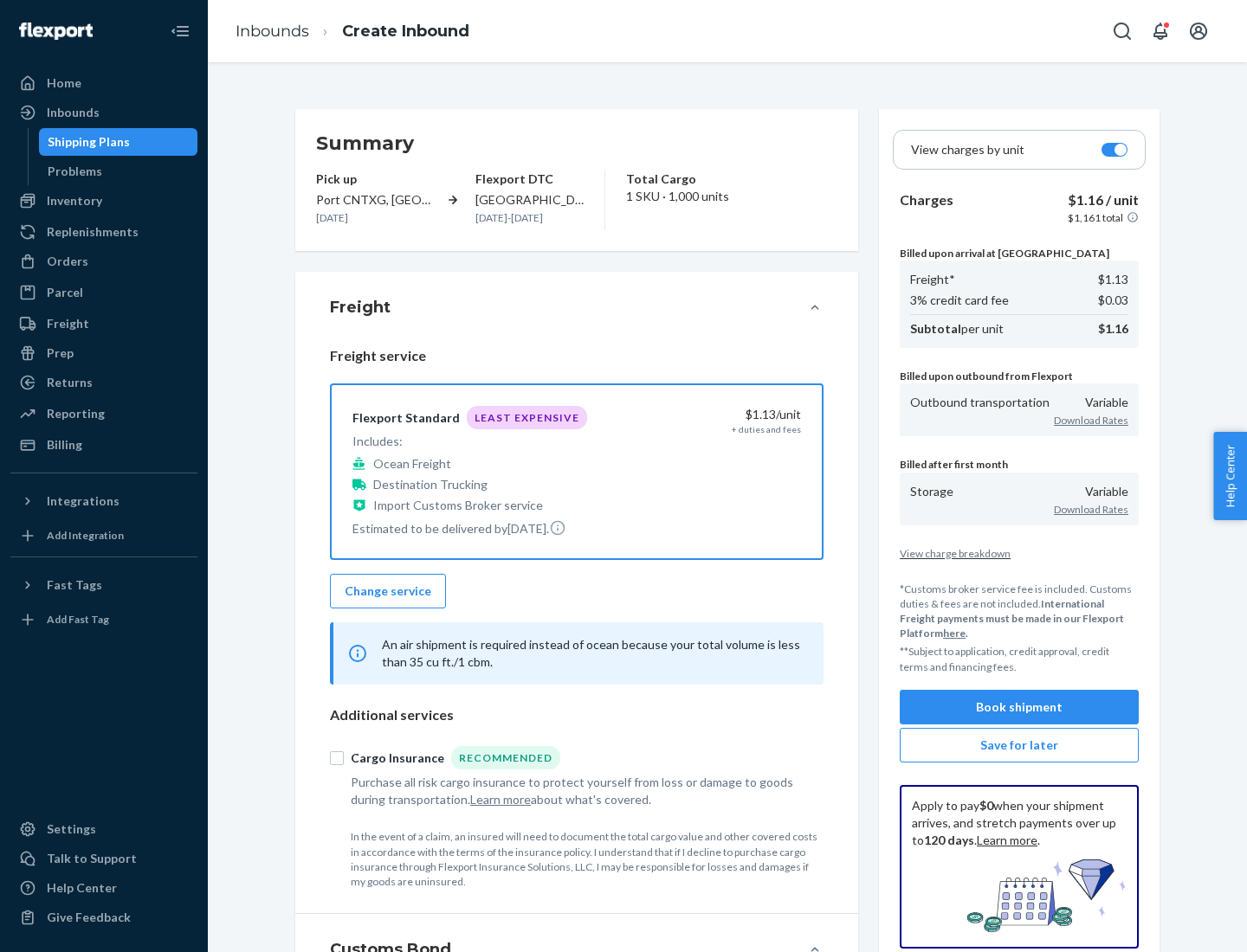
scroll to position [200, 0]
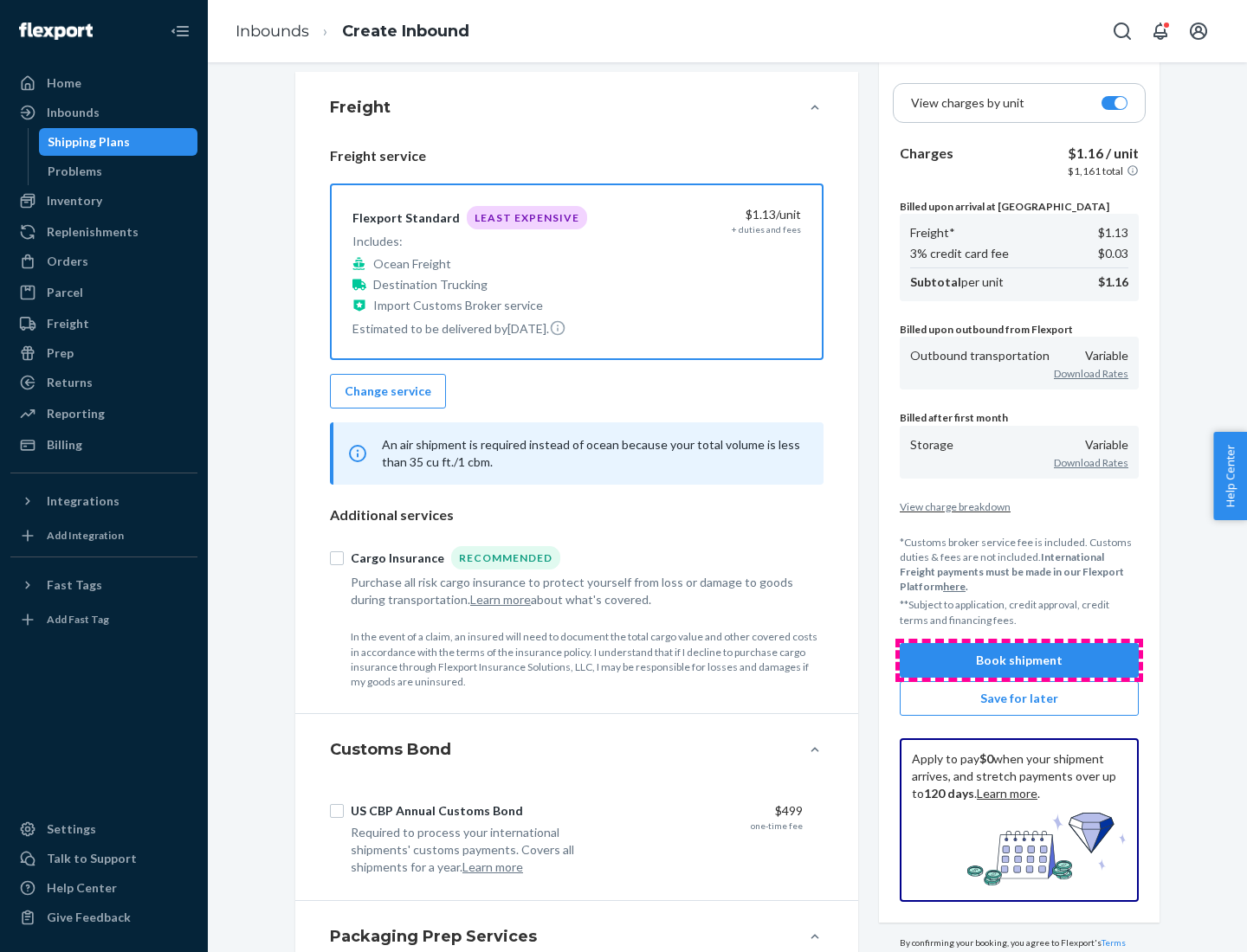
click at [1019, 660] on button "Book shipment" at bounding box center [1019, 661] width 239 height 35
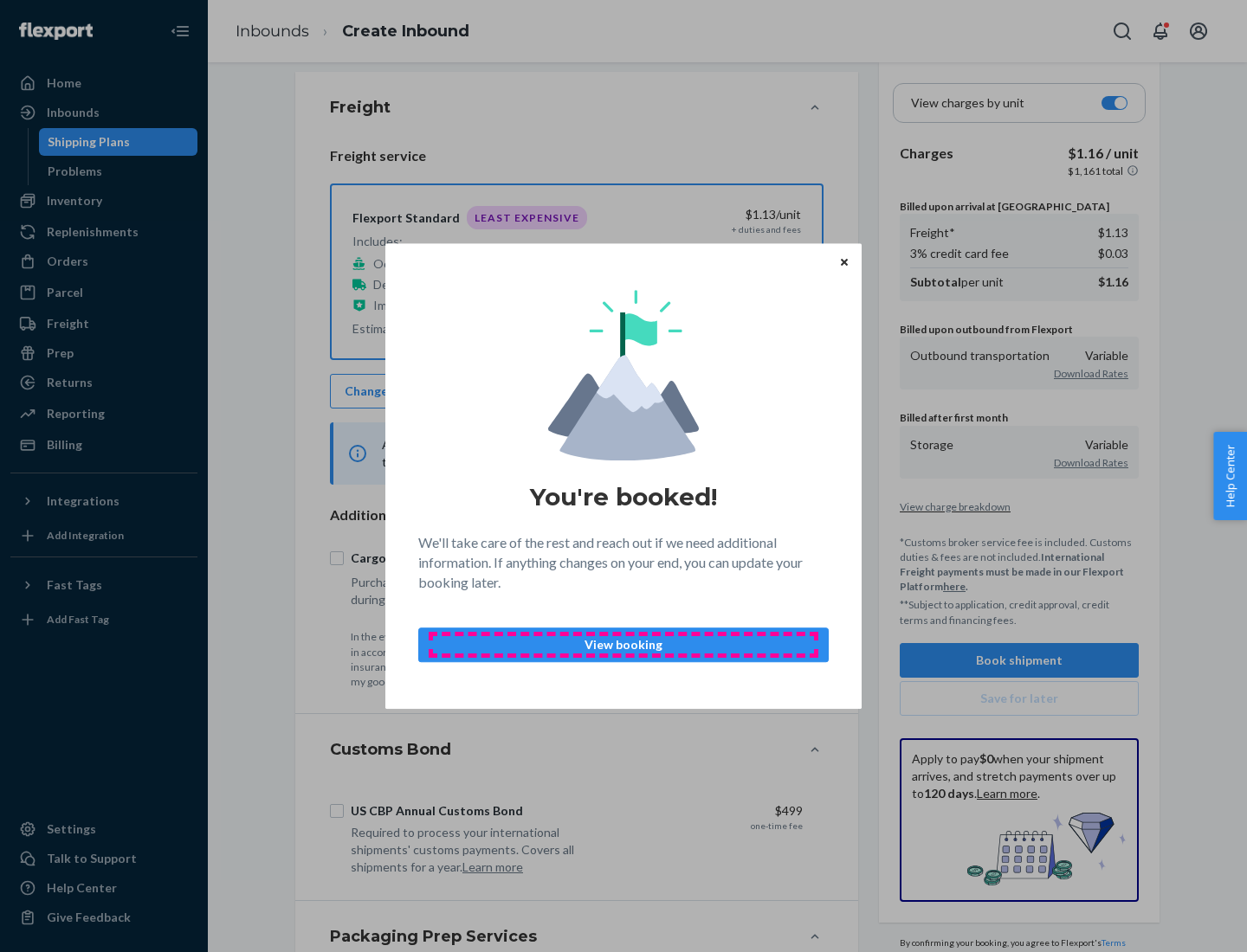
click at [623, 644] on p "View booking" at bounding box center [623, 645] width 381 height 17
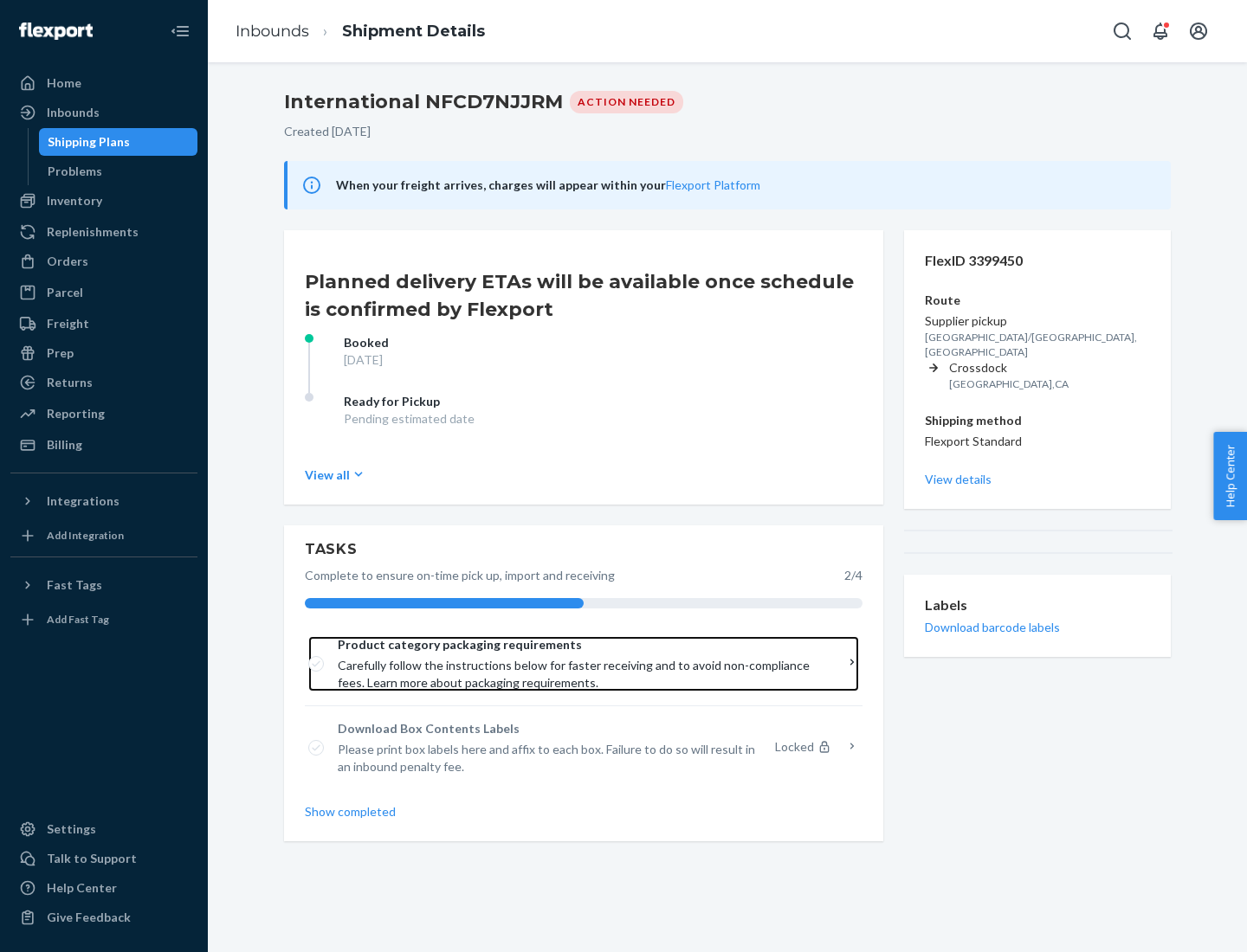
click at [578, 645] on span "Product category packaging requirements" at bounding box center [578, 645] width 480 height 17
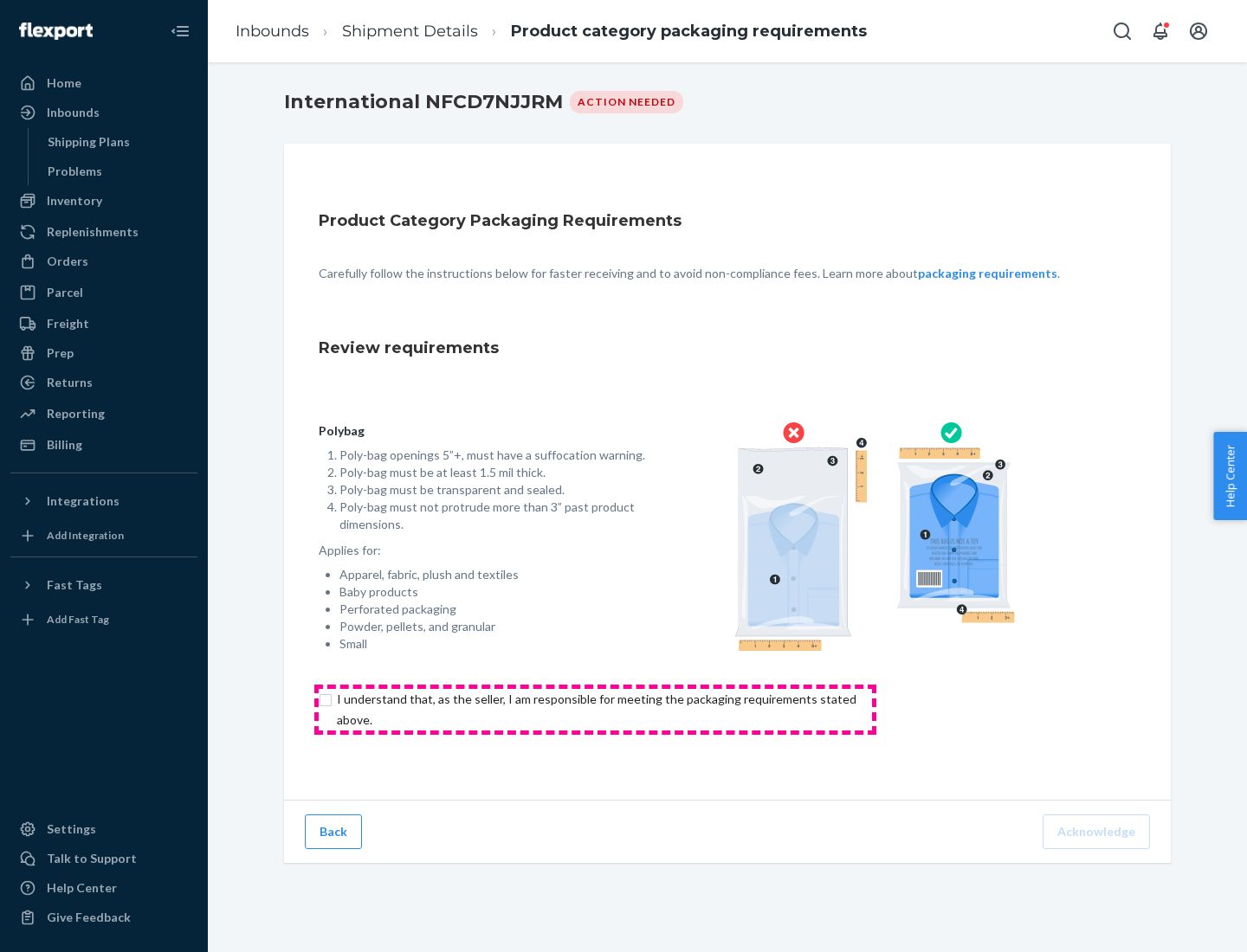
click at [595, 709] on input "checkbox" at bounding box center [606, 710] width 576 height 42
checkbox input "true"
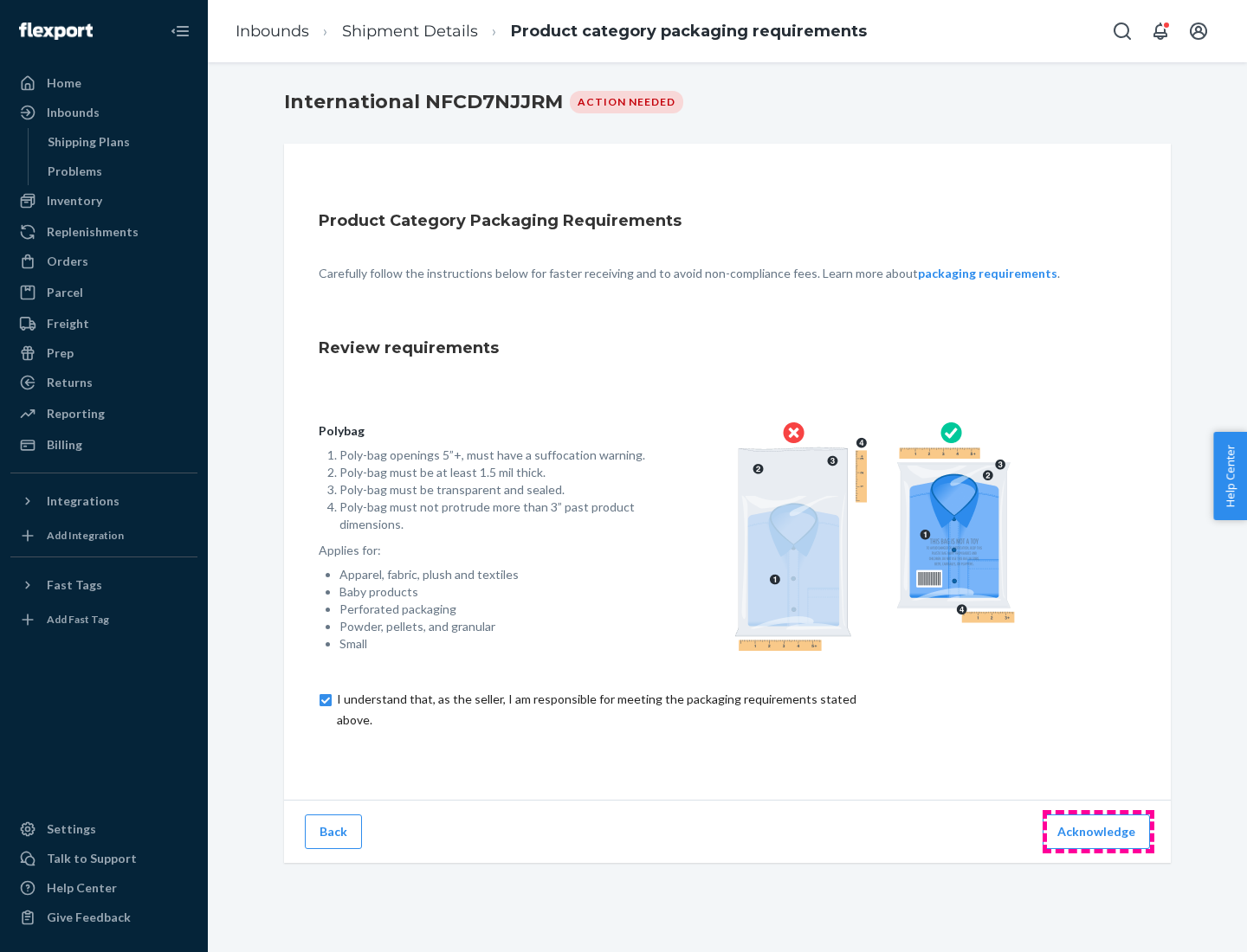
click at [1098, 831] on button "Acknowledge" at bounding box center [1095, 832] width 107 height 35
